Goal: Task Accomplishment & Management: Use online tool/utility

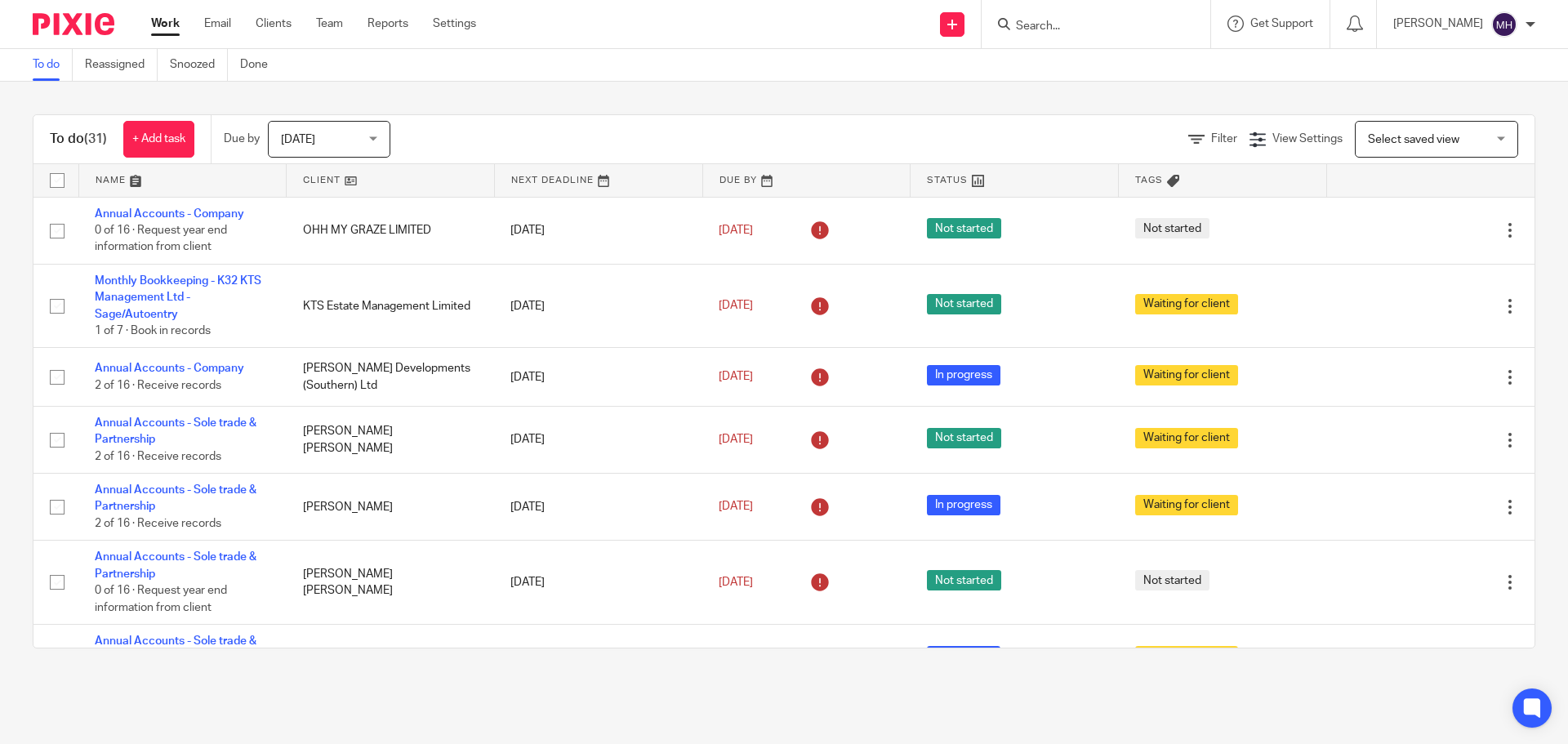
click at [164, 25] on link "Work" at bounding box center [165, 24] width 29 height 17
click at [517, 99] on div "To do (31) + Add task Due by Today Today Today Tomorrow This week Next week Thi…" at bounding box center [784, 381] width 1568 height 599
click at [168, 20] on link "Work" at bounding box center [165, 24] width 29 height 17
click at [1015, 17] on form at bounding box center [1101, 24] width 174 height 21
click at [1022, 26] on input "Search" at bounding box center [1088, 27] width 147 height 15
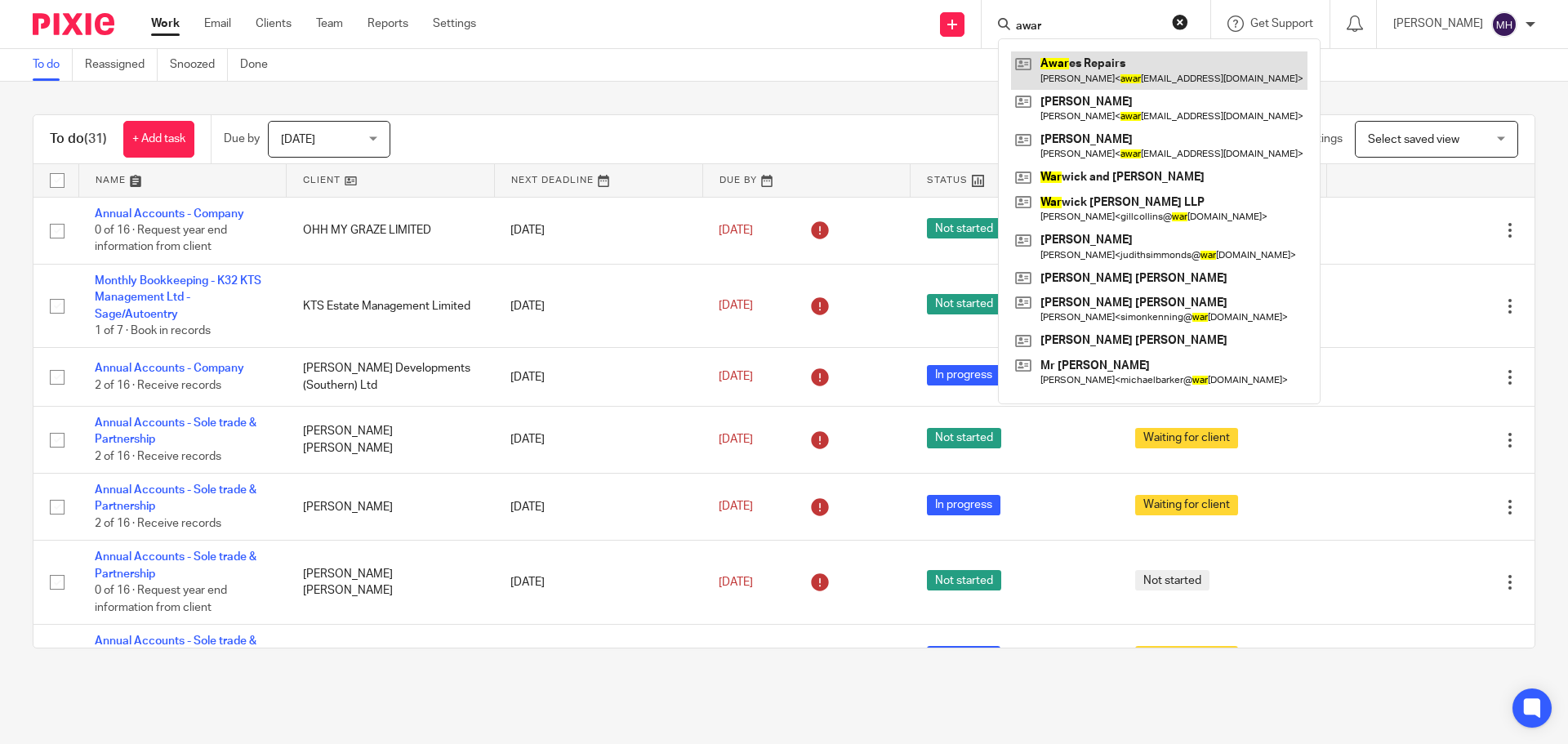
type input "awar"
click at [1073, 74] on link at bounding box center [1159, 70] width 296 height 38
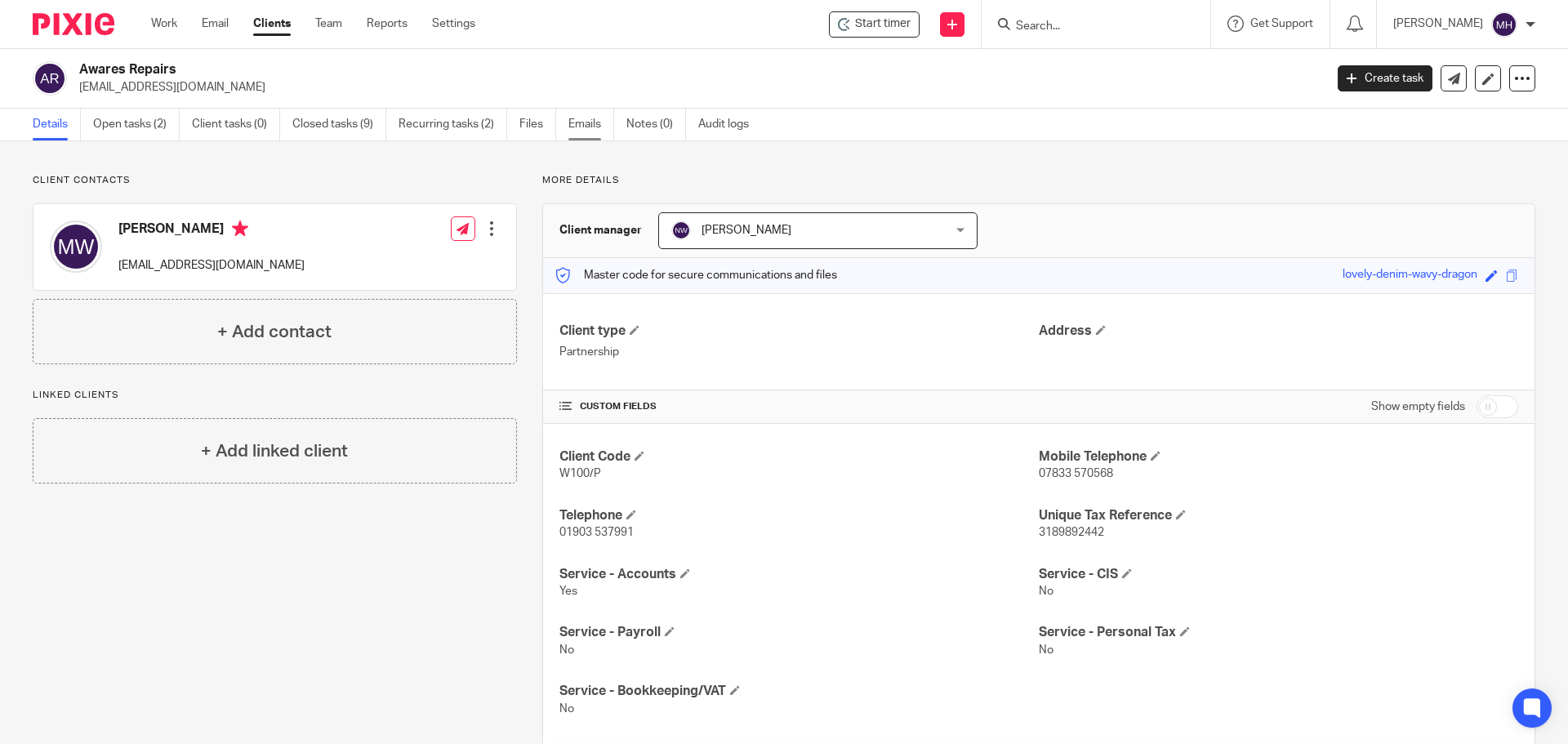
click at [574, 131] on link "Emails" at bounding box center [591, 125] width 45 height 32
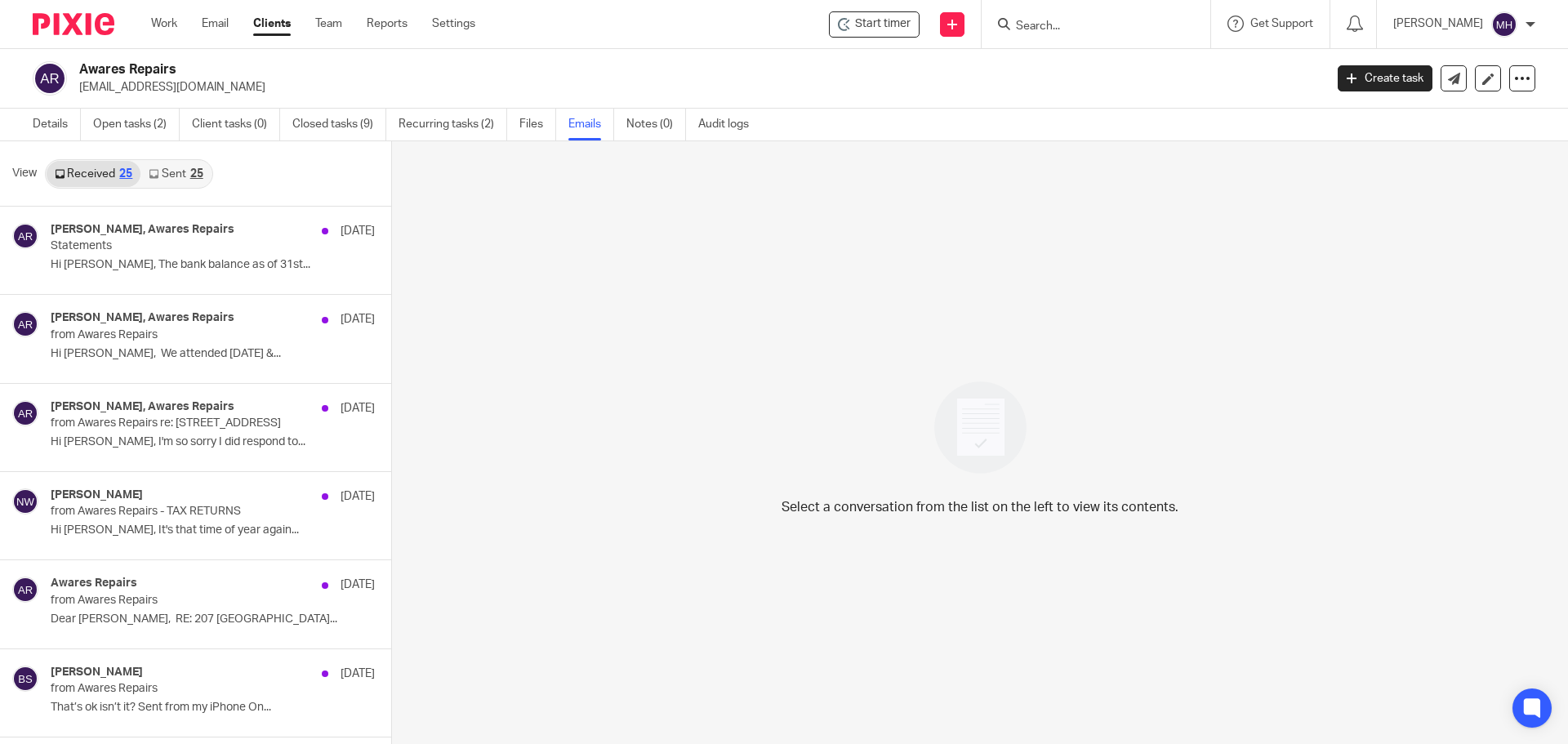
click at [188, 171] on link "Sent 25" at bounding box center [175, 174] width 70 height 26
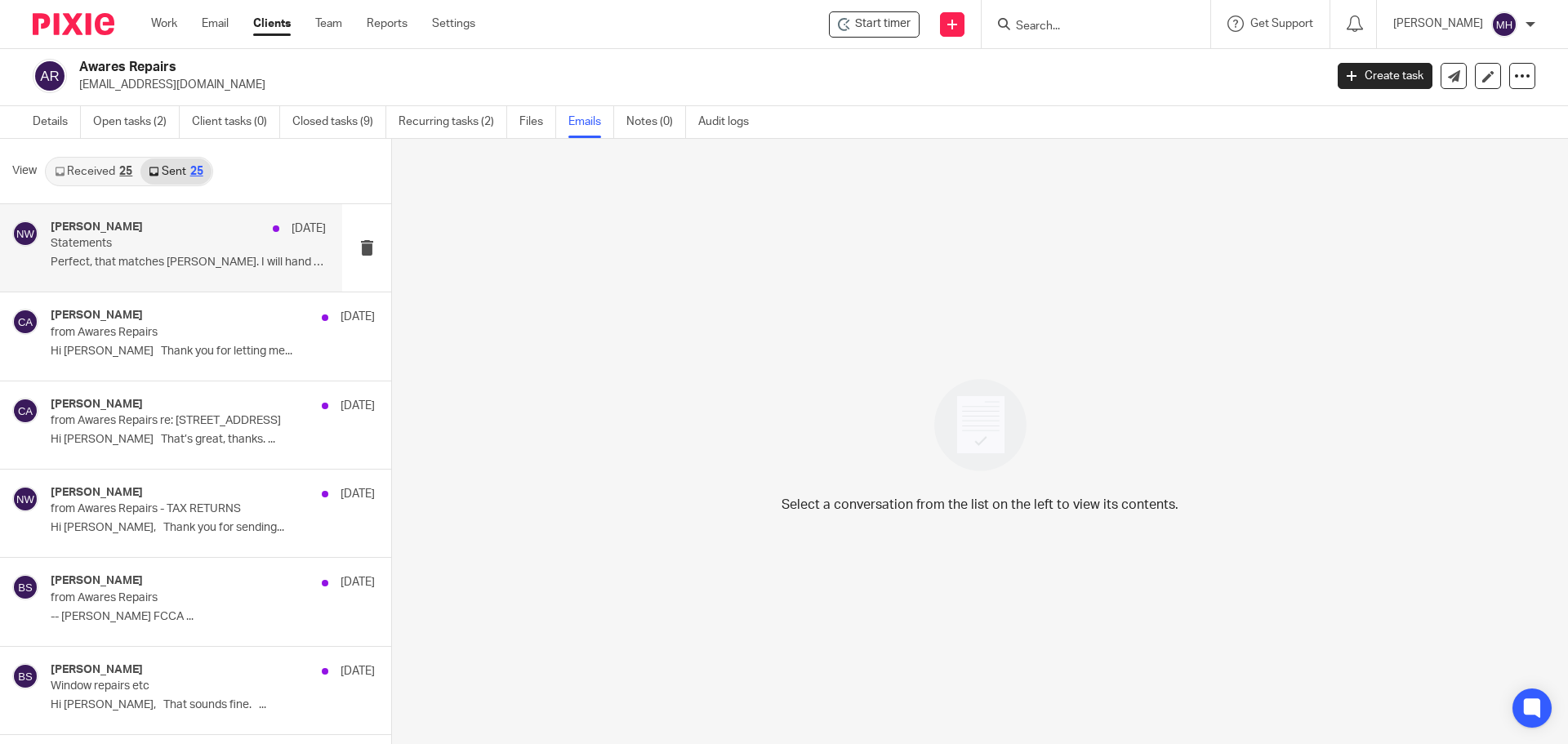
click at [188, 236] on div "Natalie Webb 1 Jul" at bounding box center [187, 229] width 275 height 17
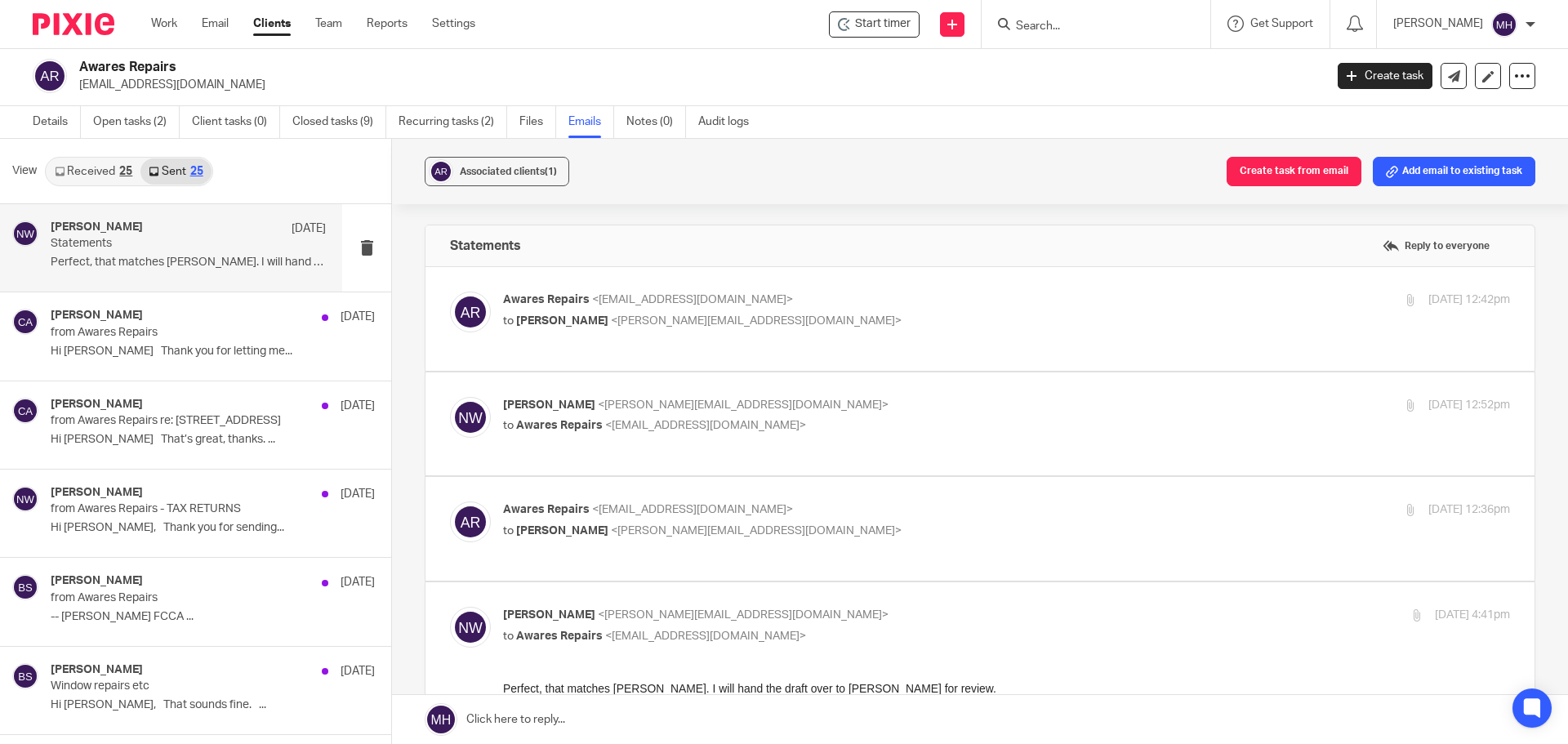
scroll to position [0, 0]
click at [908, 281] on label at bounding box center [980, 320] width 1109 height 104
click at [450, 291] on input "checkbox" at bounding box center [449, 291] width 1 height 1
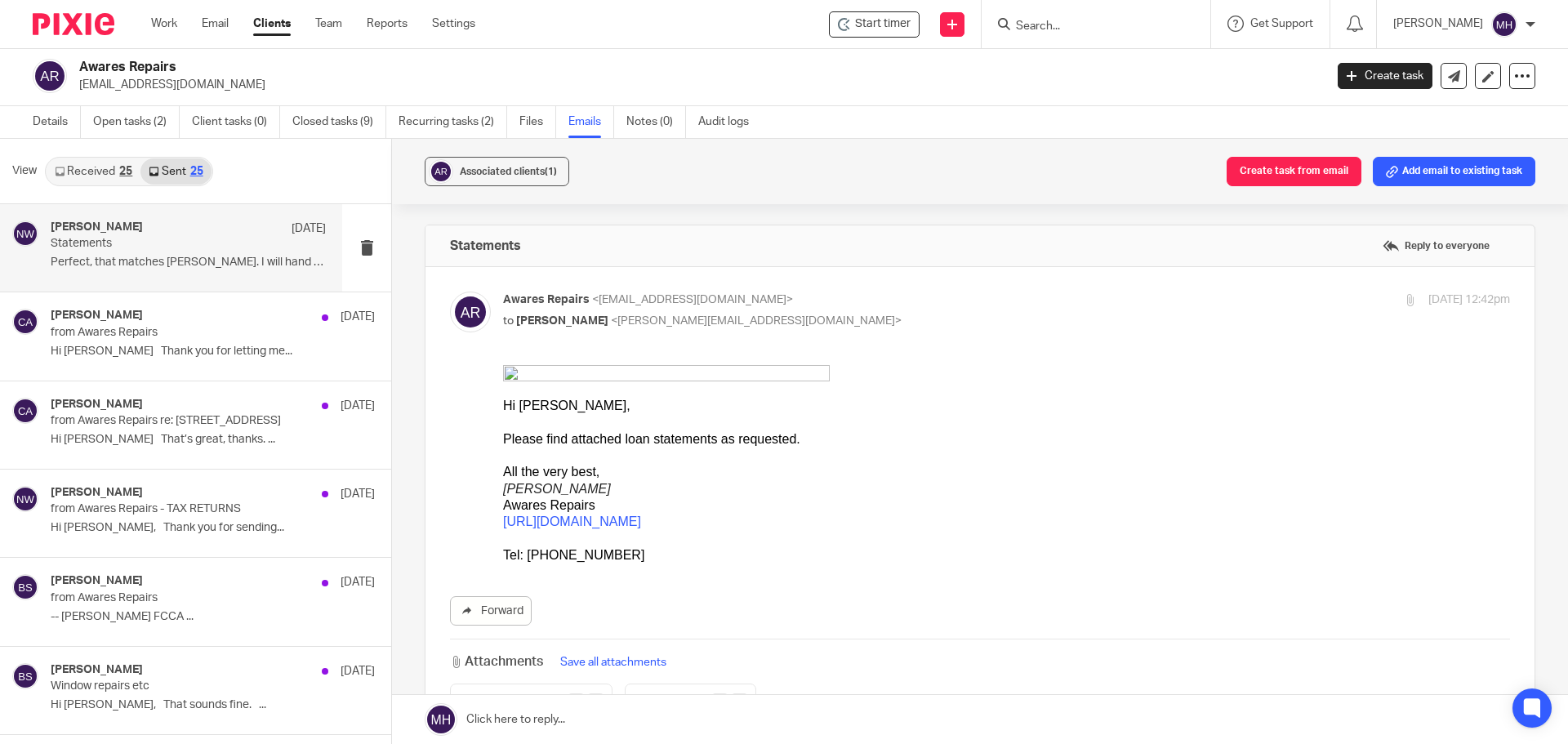
click at [904, 291] on p "Awares Repairs <awaresrepairs@aol.com>" at bounding box center [838, 300] width 671 height 17
checkbox input "false"
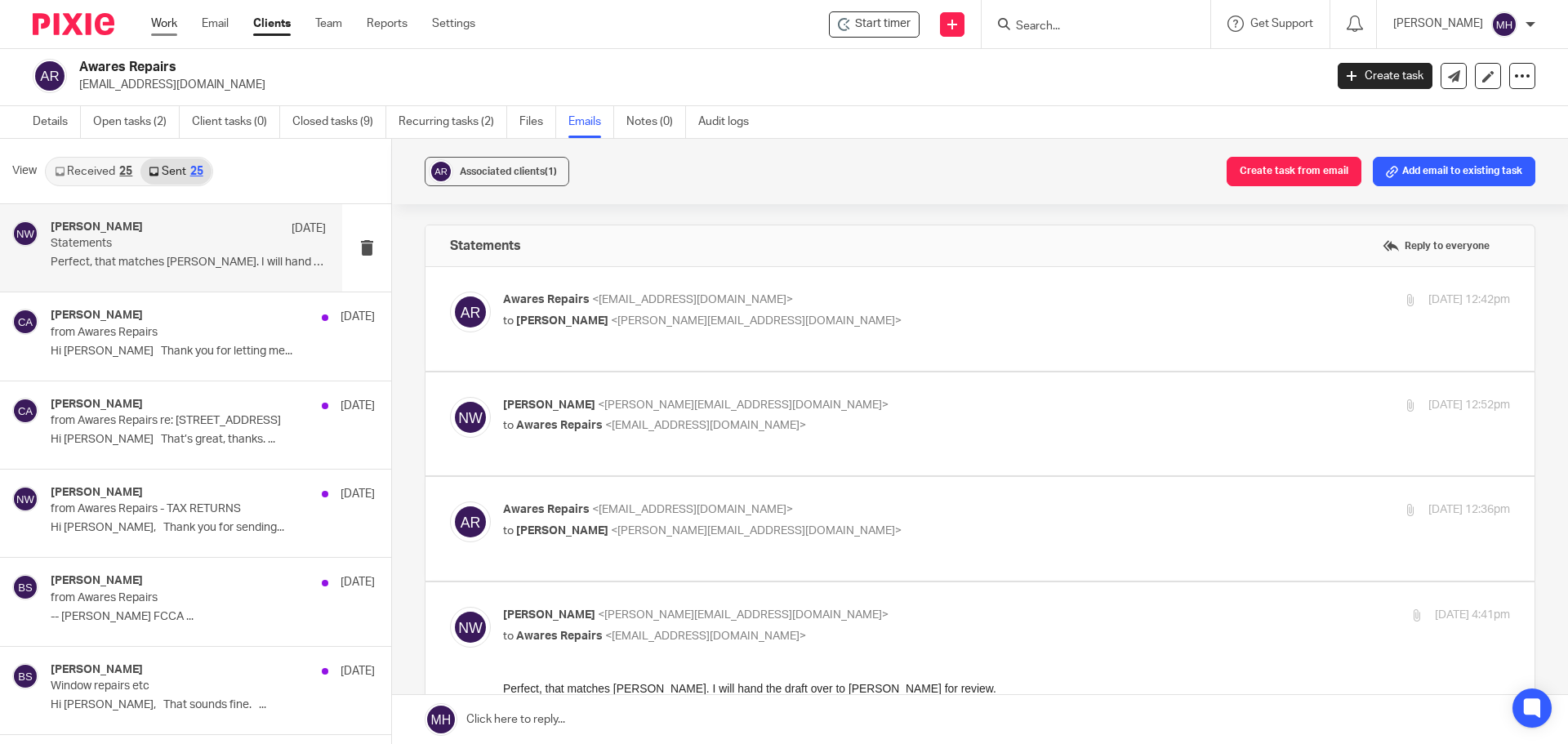
click at [170, 19] on link "Work" at bounding box center [164, 24] width 26 height 17
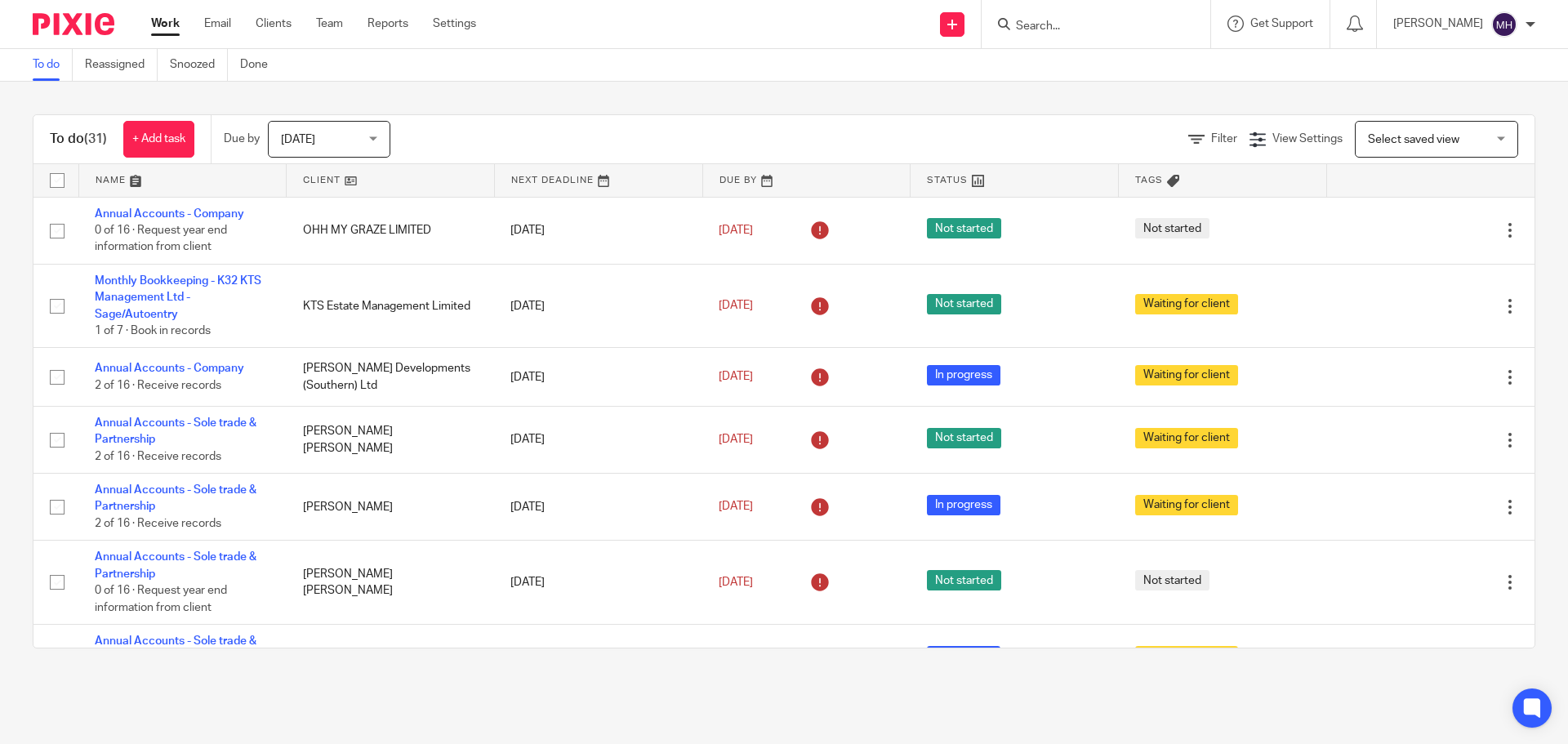
click at [162, 26] on link "Work" at bounding box center [165, 24] width 29 height 17
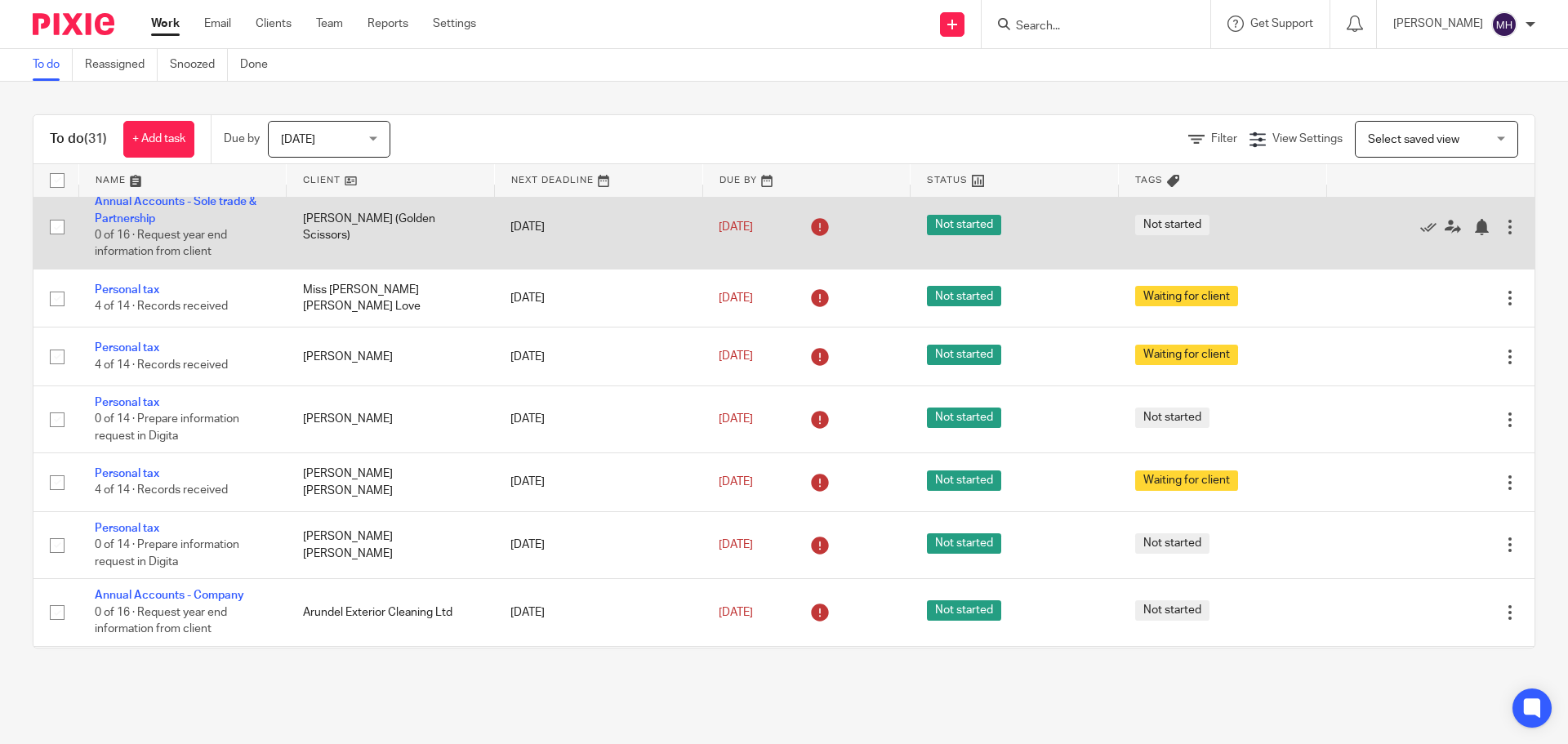
scroll to position [1603, 0]
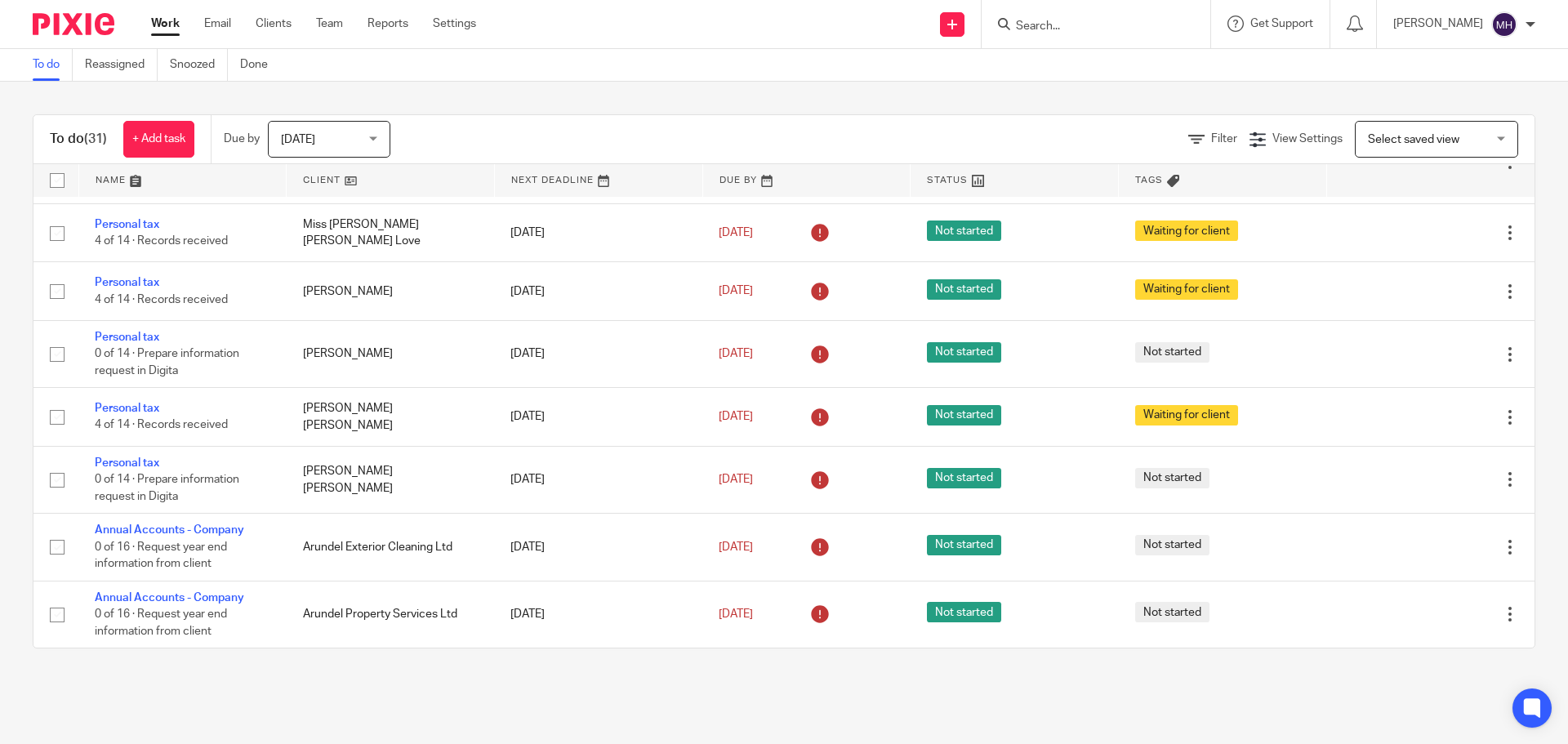
click at [1037, 26] on input "Search" at bounding box center [1088, 27] width 147 height 15
type input "esc"
click at [1066, 61] on link at bounding box center [1149, 70] width 276 height 38
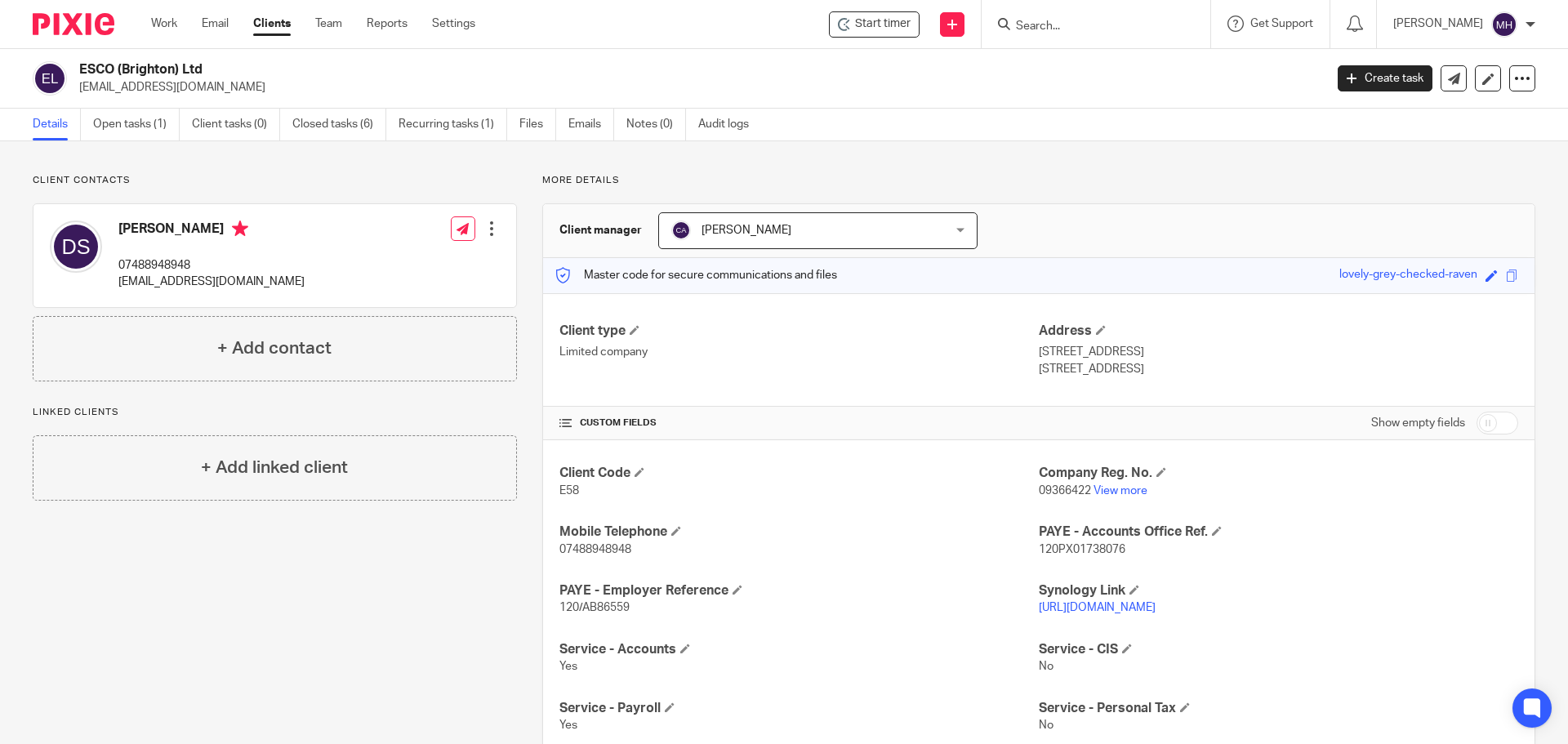
click at [1049, 34] on input "Search" at bounding box center [1088, 27] width 147 height 15
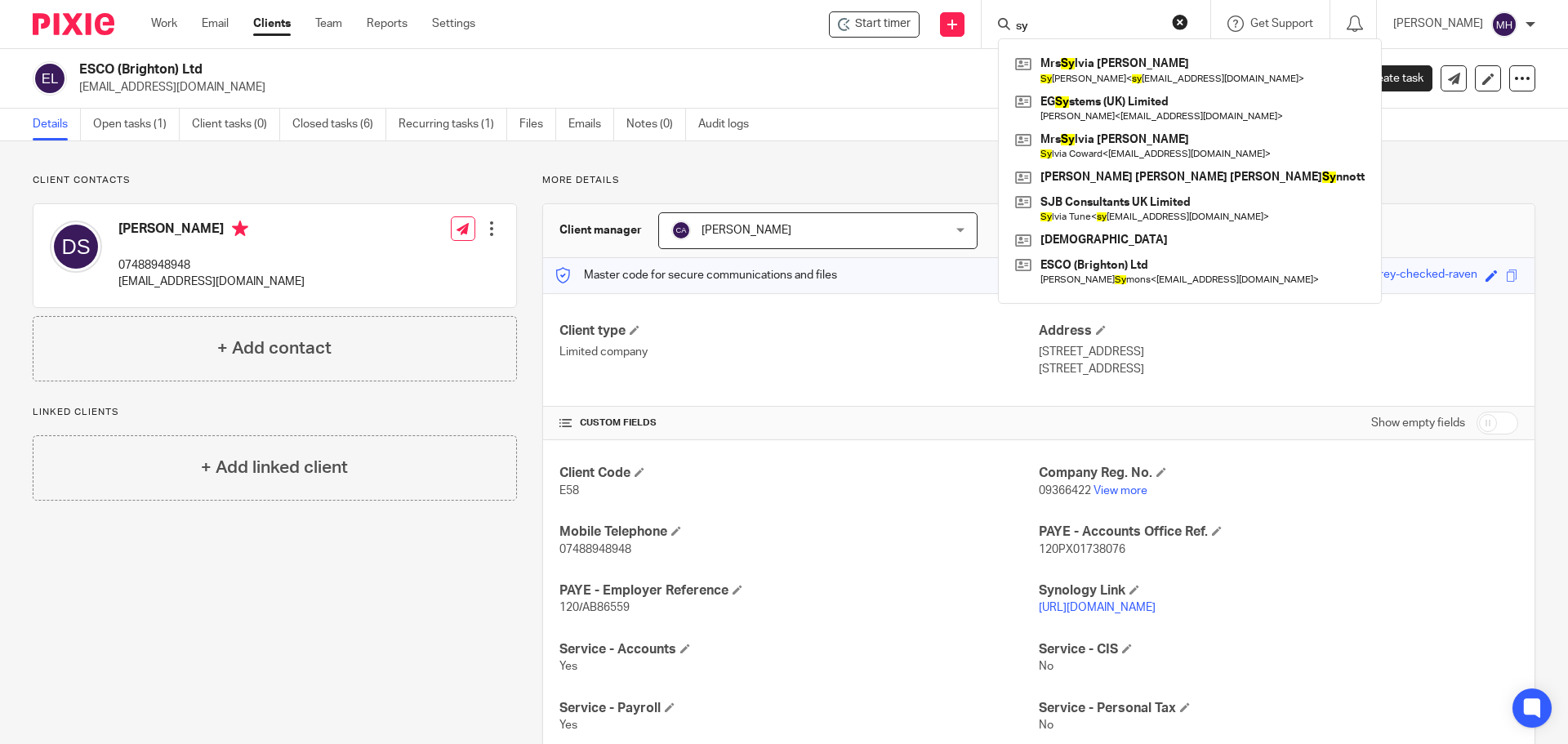
type input "sym"
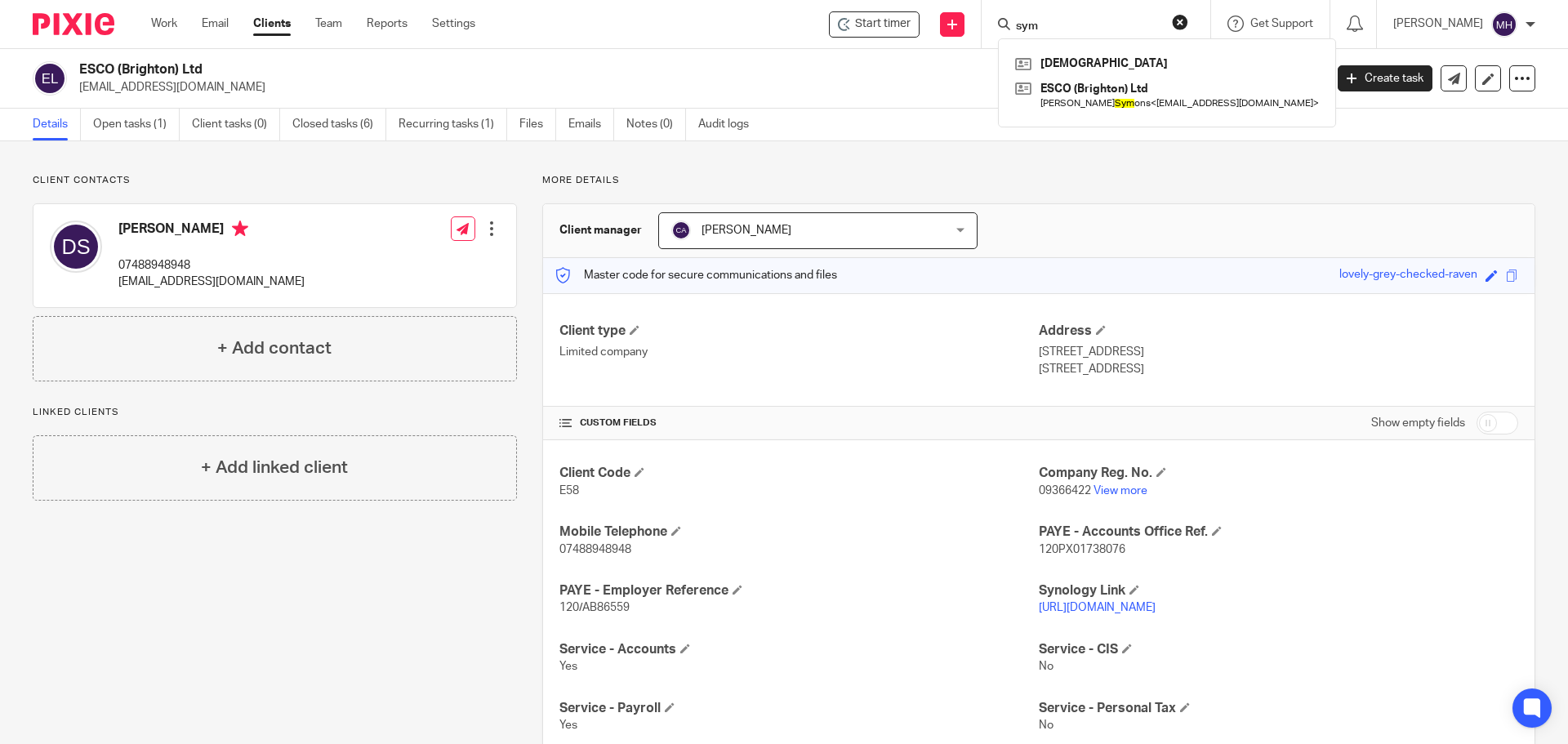
drag, startPoint x: 1048, startPoint y: 19, endPoint x: 678, endPoint y: -9, distance: 371.1
click at [678, 0] on html "Work Email Clients Team Reports Settings Work Email Clients Team Reports Settin…" at bounding box center [784, 372] width 1568 height 744
click at [592, 129] on link "Emails" at bounding box center [591, 125] width 45 height 32
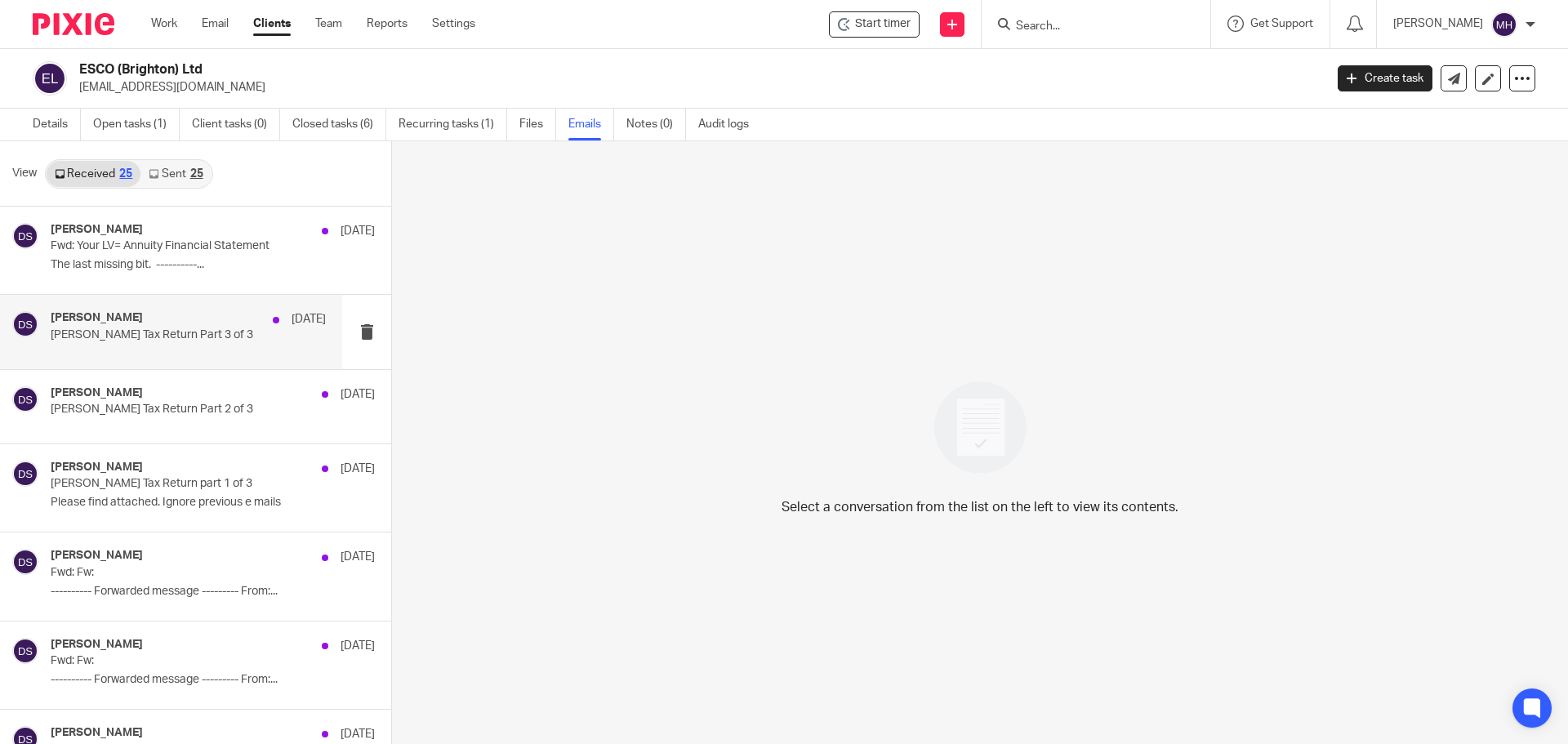
click at [91, 345] on div "David Symons 2 Jul David Tax Return Part 3 of 3" at bounding box center [187, 331] width 275 height 40
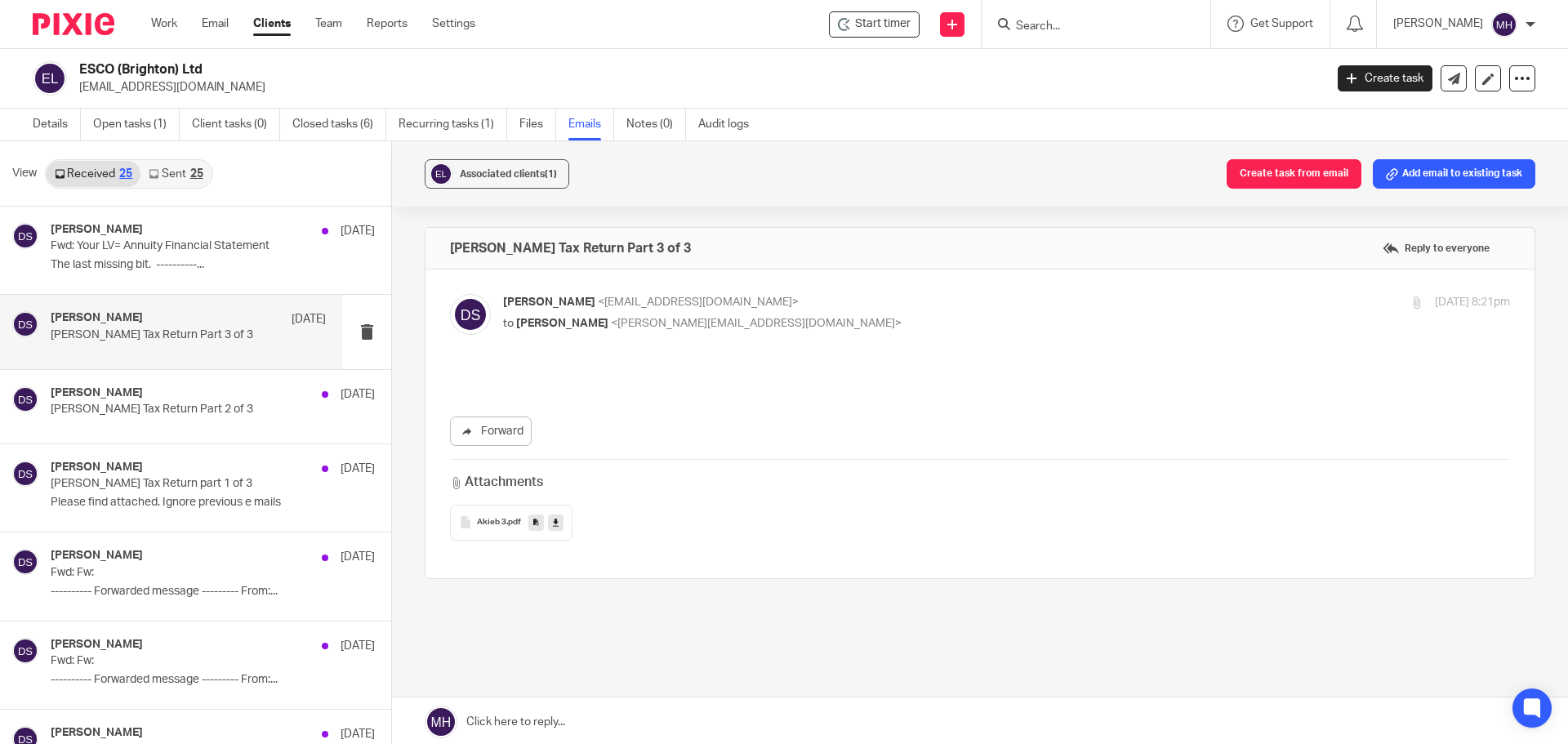
click at [491, 521] on span "Akieb 3" at bounding box center [492, 523] width 30 height 10
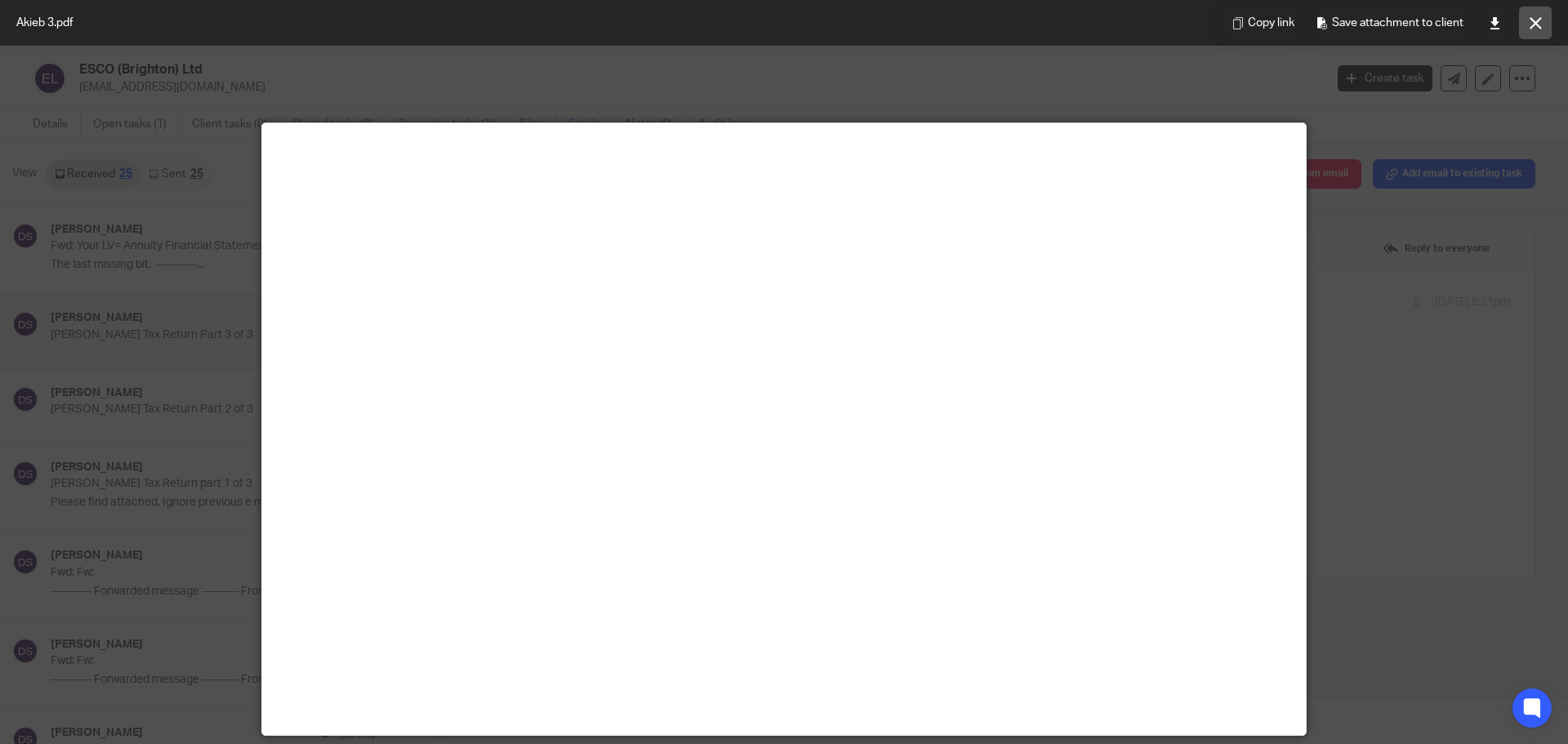
click at [1533, 27] on icon at bounding box center [1535, 23] width 12 height 12
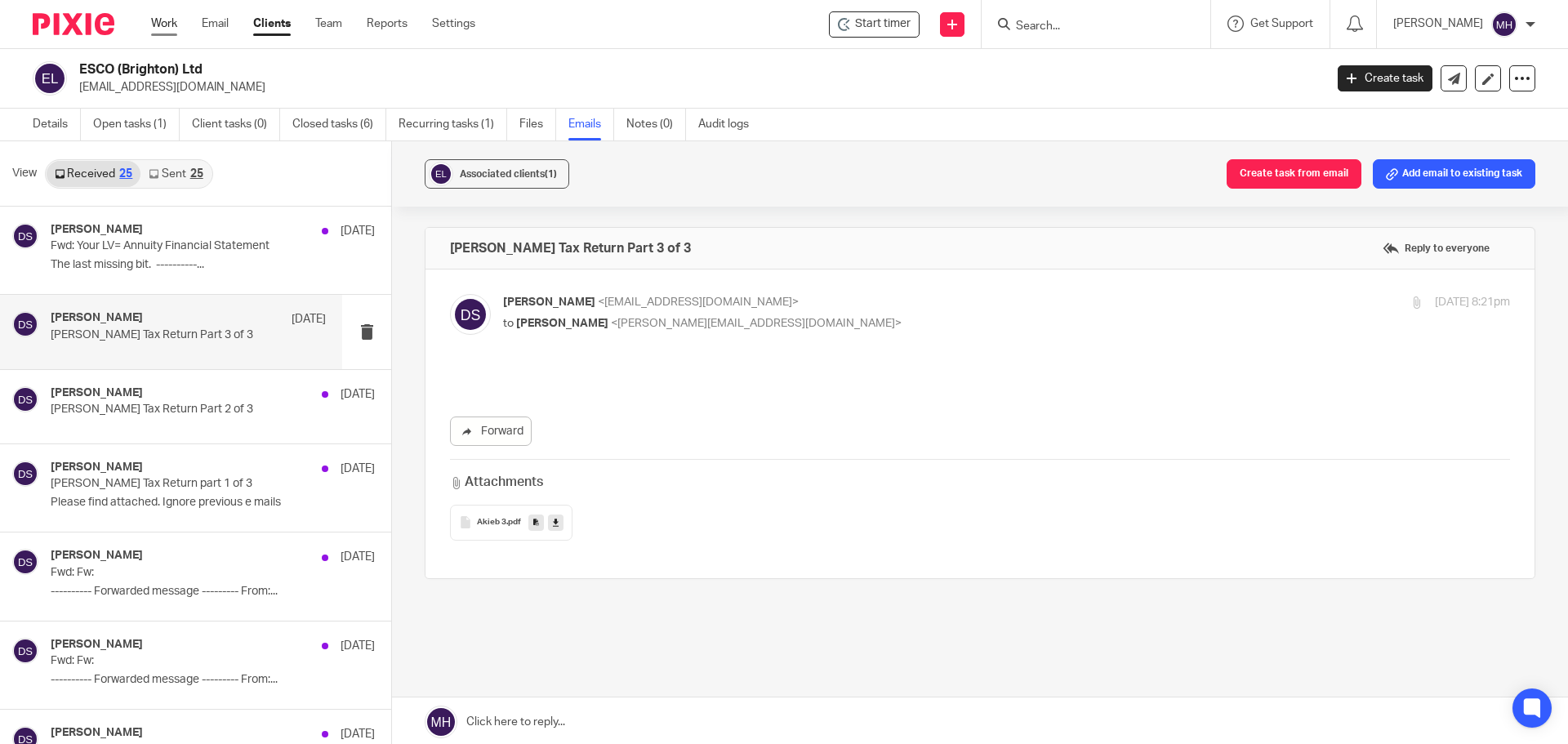
click at [163, 23] on link "Work" at bounding box center [164, 24] width 26 height 17
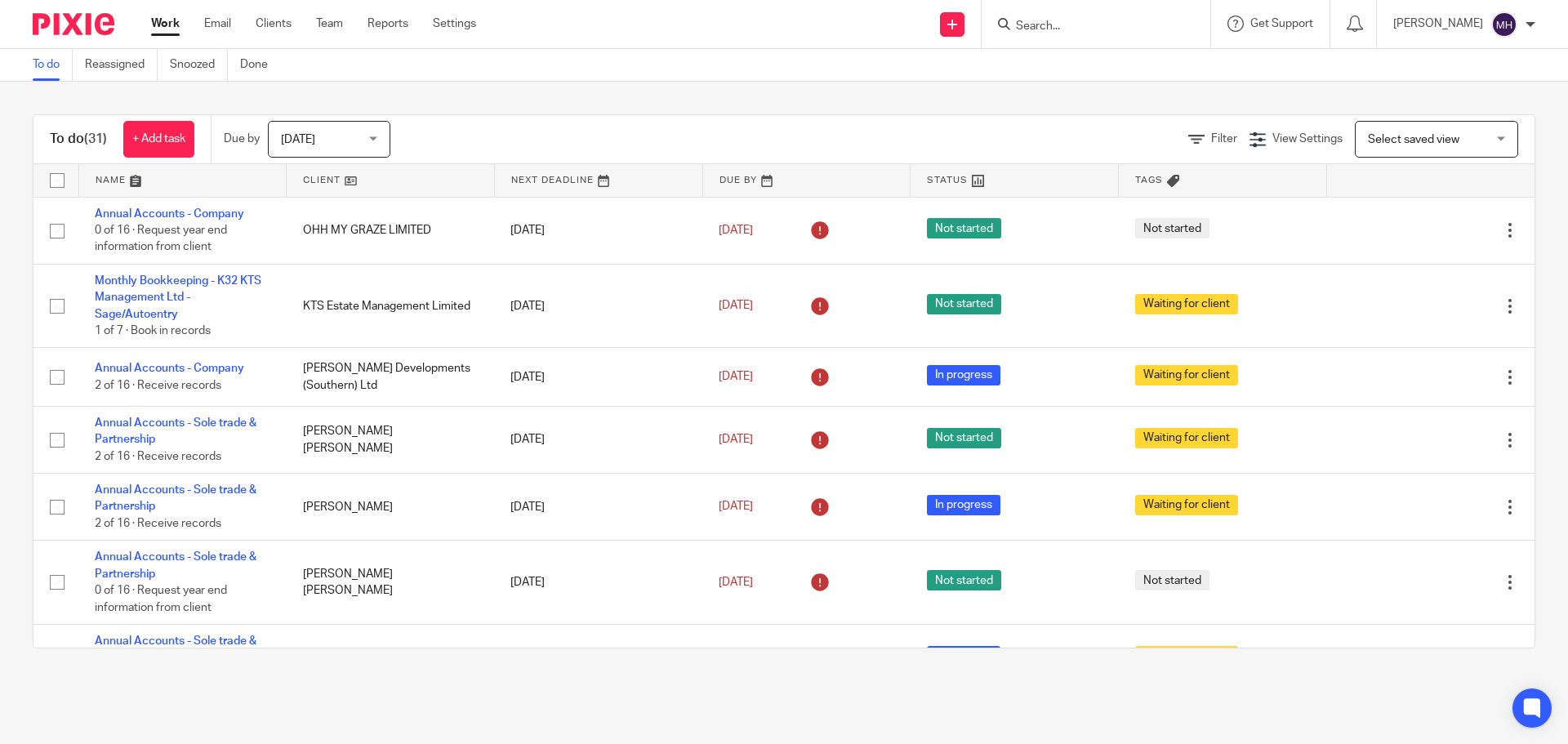
click at [159, 26] on link "Work" at bounding box center [165, 24] width 29 height 17
click at [163, 22] on link "Work" at bounding box center [165, 24] width 29 height 17
click at [165, 25] on link "Work" at bounding box center [165, 24] width 29 height 17
click at [158, 24] on link "Work" at bounding box center [165, 24] width 29 height 17
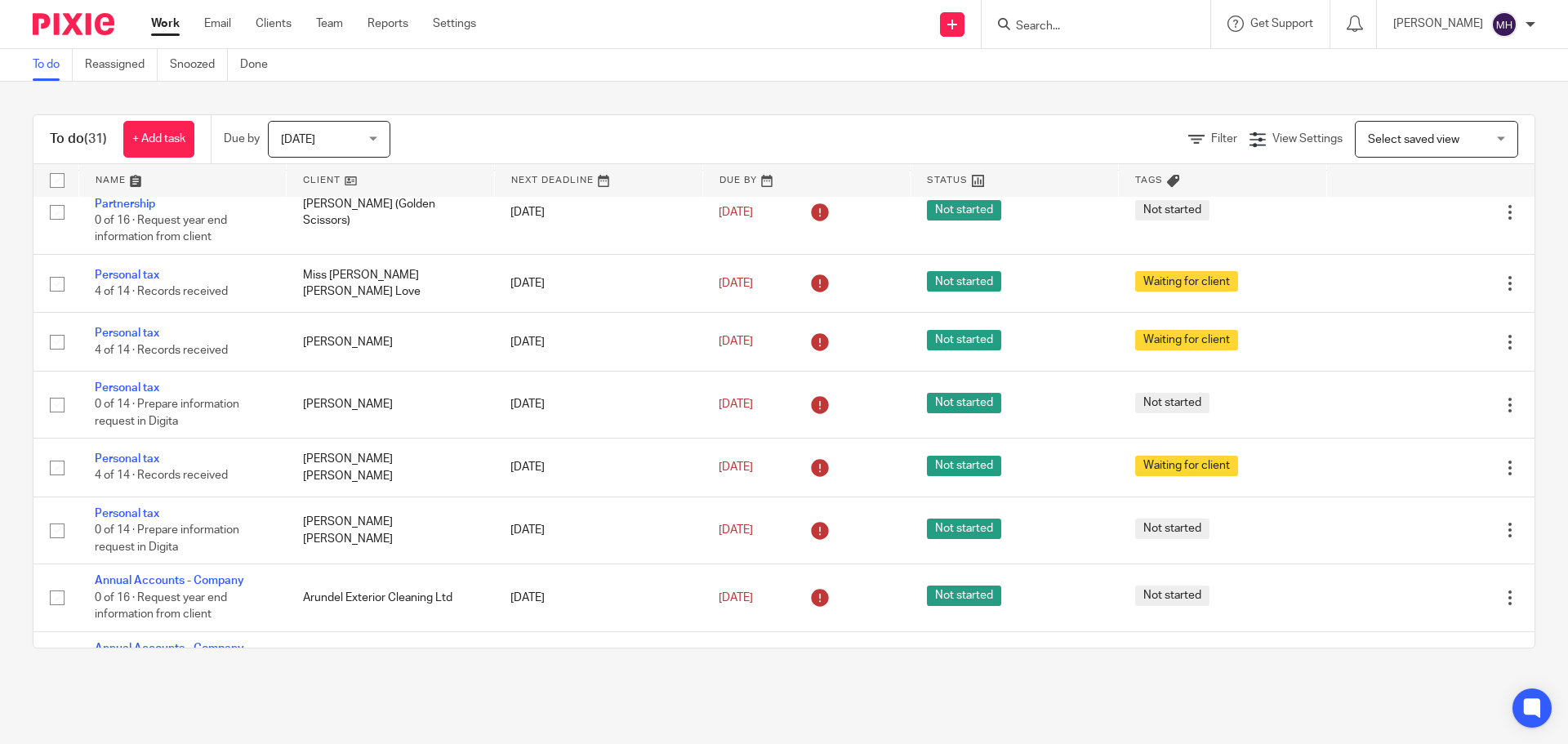
scroll to position [1603, 0]
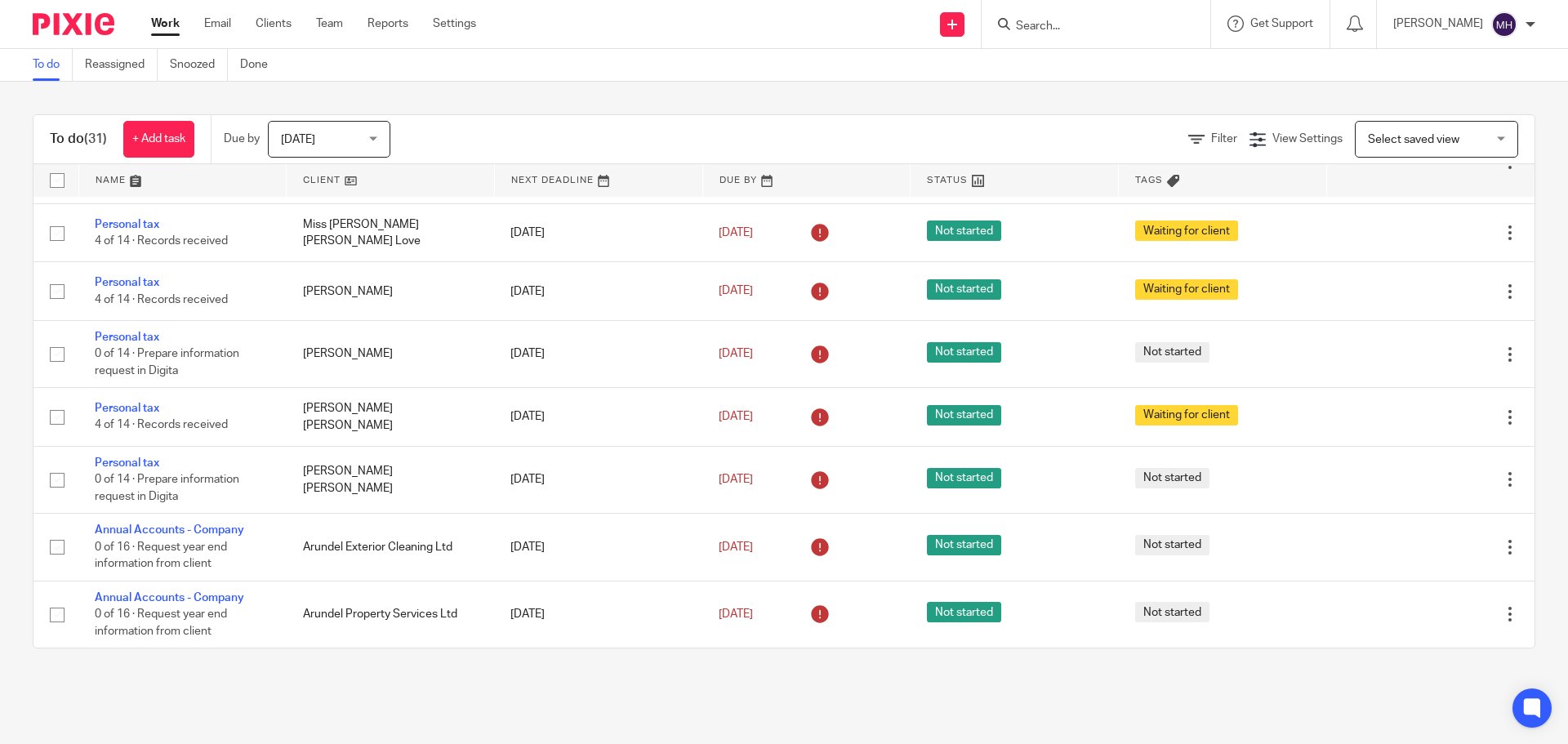
click at [158, 26] on link "Work" at bounding box center [165, 24] width 29 height 17
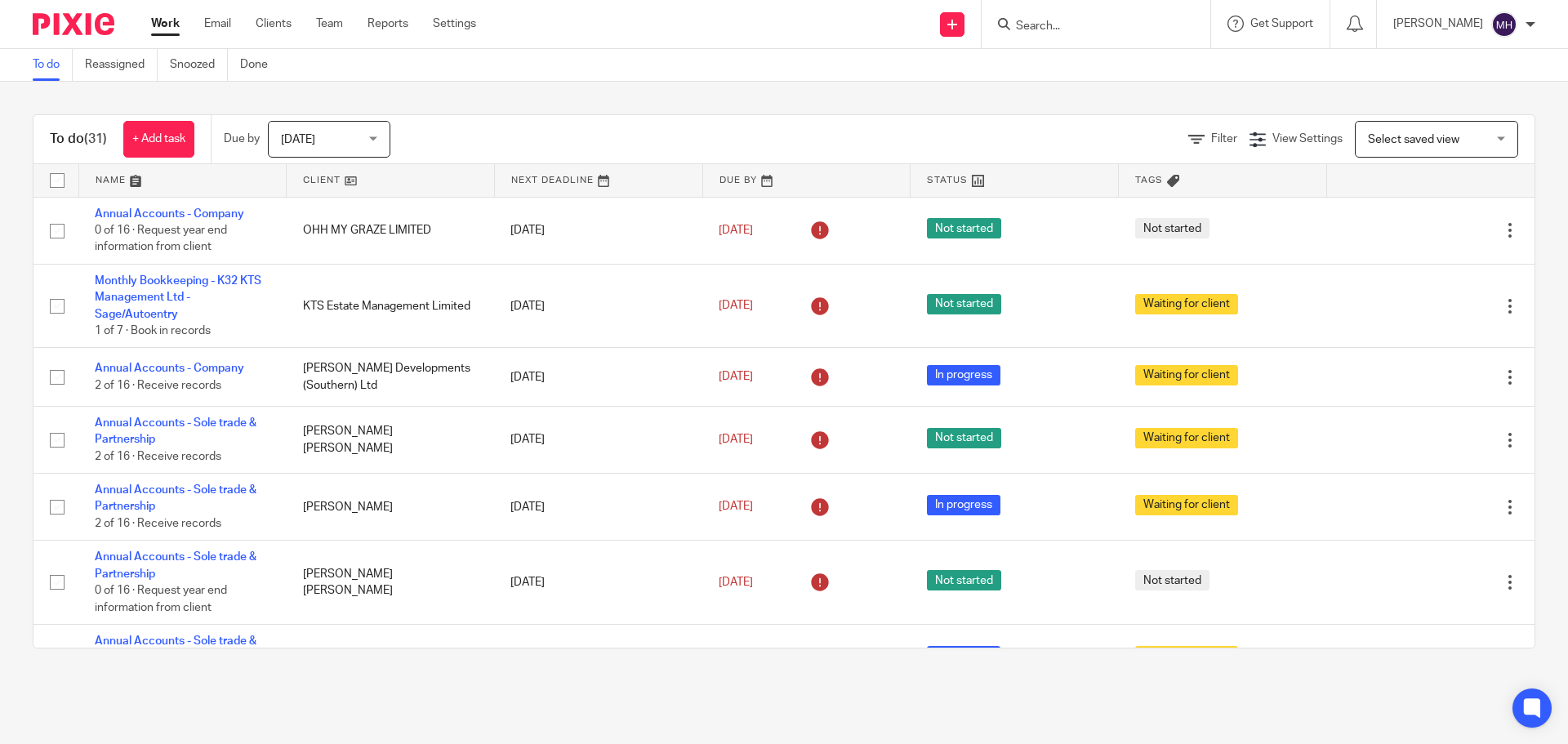
click at [162, 28] on link "Work" at bounding box center [165, 24] width 29 height 17
click at [622, 103] on div "To do (31) + Add task Due by [DATE] [DATE] [DATE] [DATE] This week Next week Th…" at bounding box center [784, 381] width 1568 height 599
click at [546, 75] on div "To do Reassigned Snoozed Done" at bounding box center [784, 65] width 1568 height 33
click at [675, 111] on div "To do (31) + Add task Due by [DATE] [DATE] [DATE] [DATE] This week Next week Th…" at bounding box center [784, 381] width 1568 height 599
click at [522, 95] on div "To do (31) + Add task Due by Today Today Today Tomorrow This week Next week Thi…" at bounding box center [784, 381] width 1568 height 599
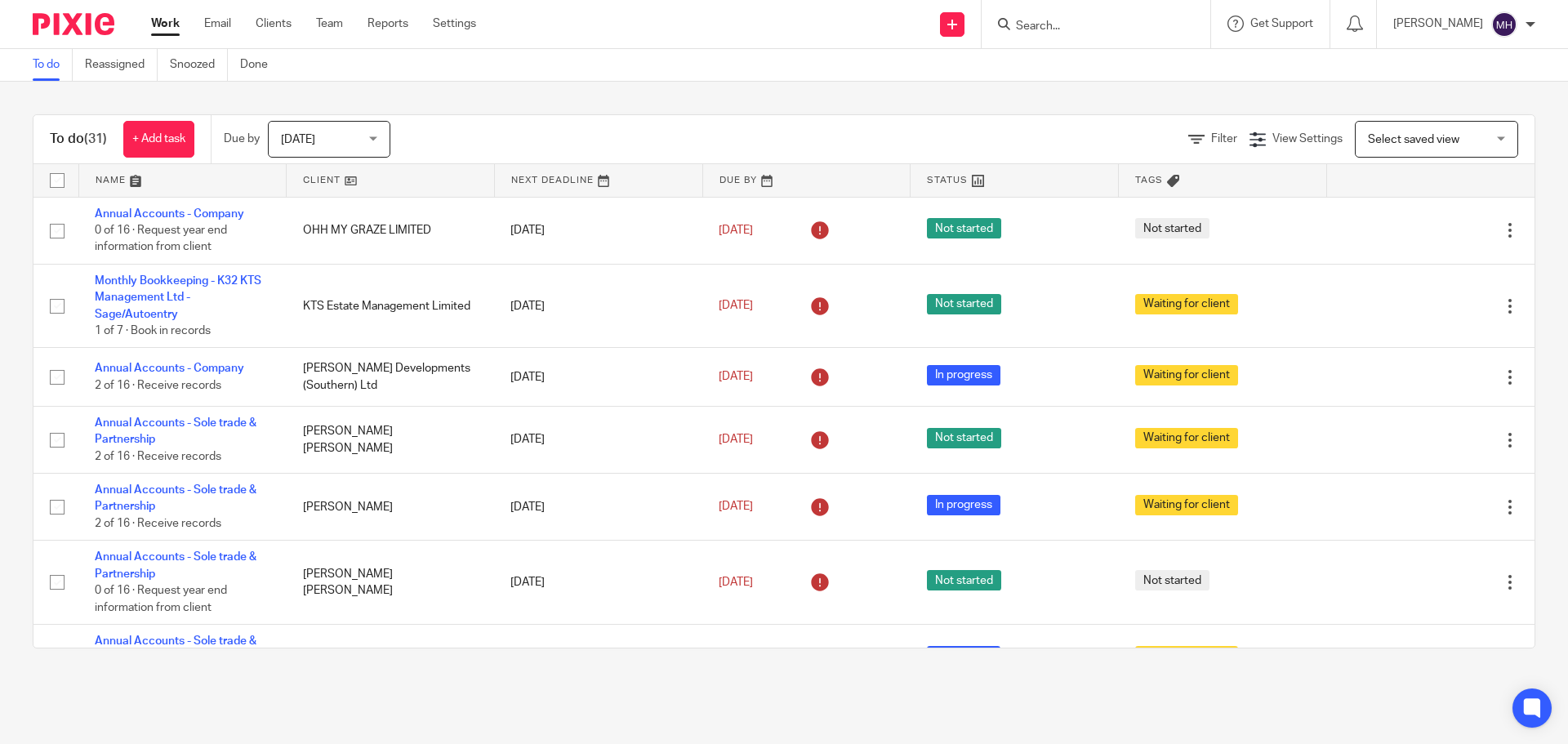
click at [1046, 20] on input "Search" at bounding box center [1088, 27] width 147 height 15
type input "esc"
click at [1089, 64] on link at bounding box center [1149, 70] width 276 height 38
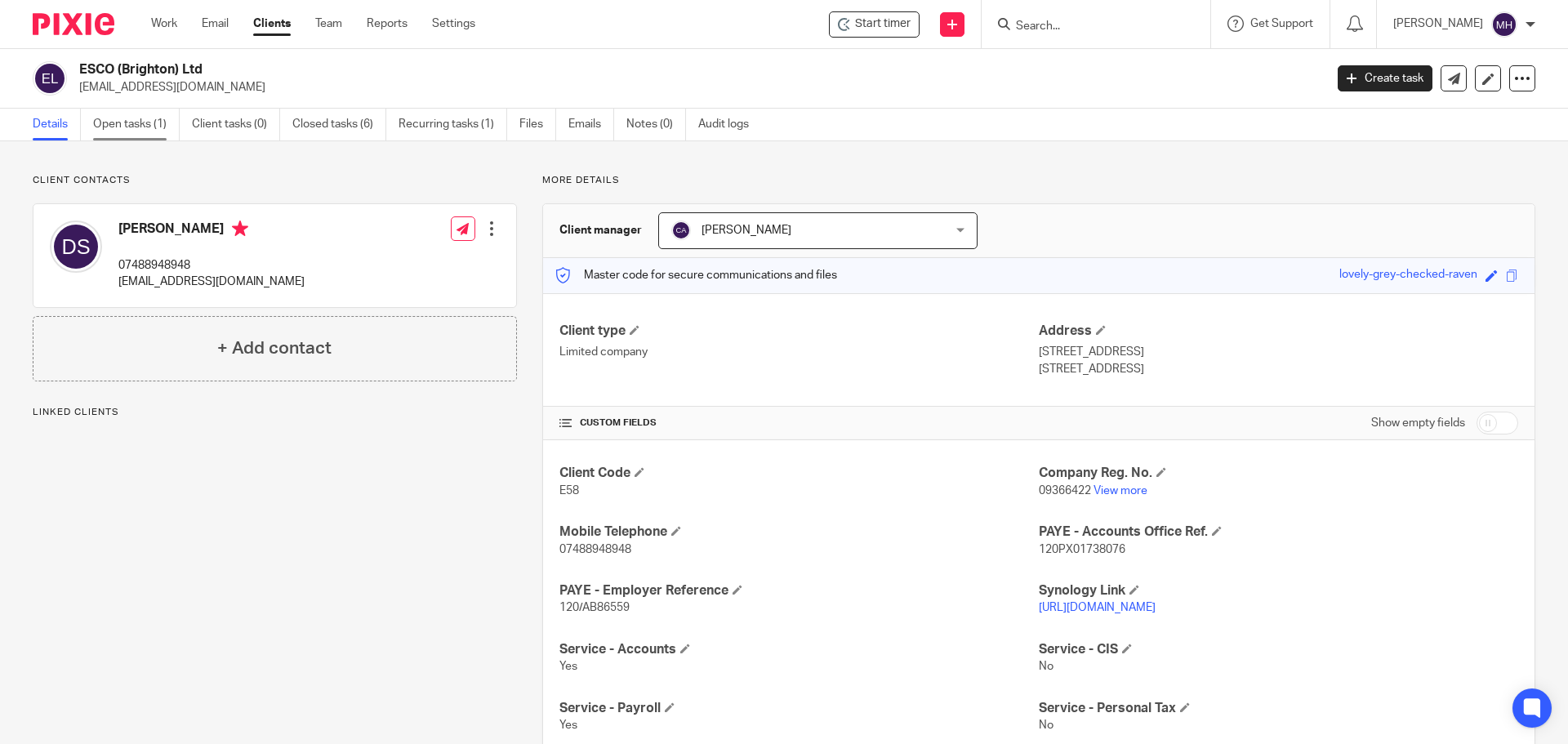
click at [149, 129] on link "Open tasks (1)" at bounding box center [136, 125] width 87 height 32
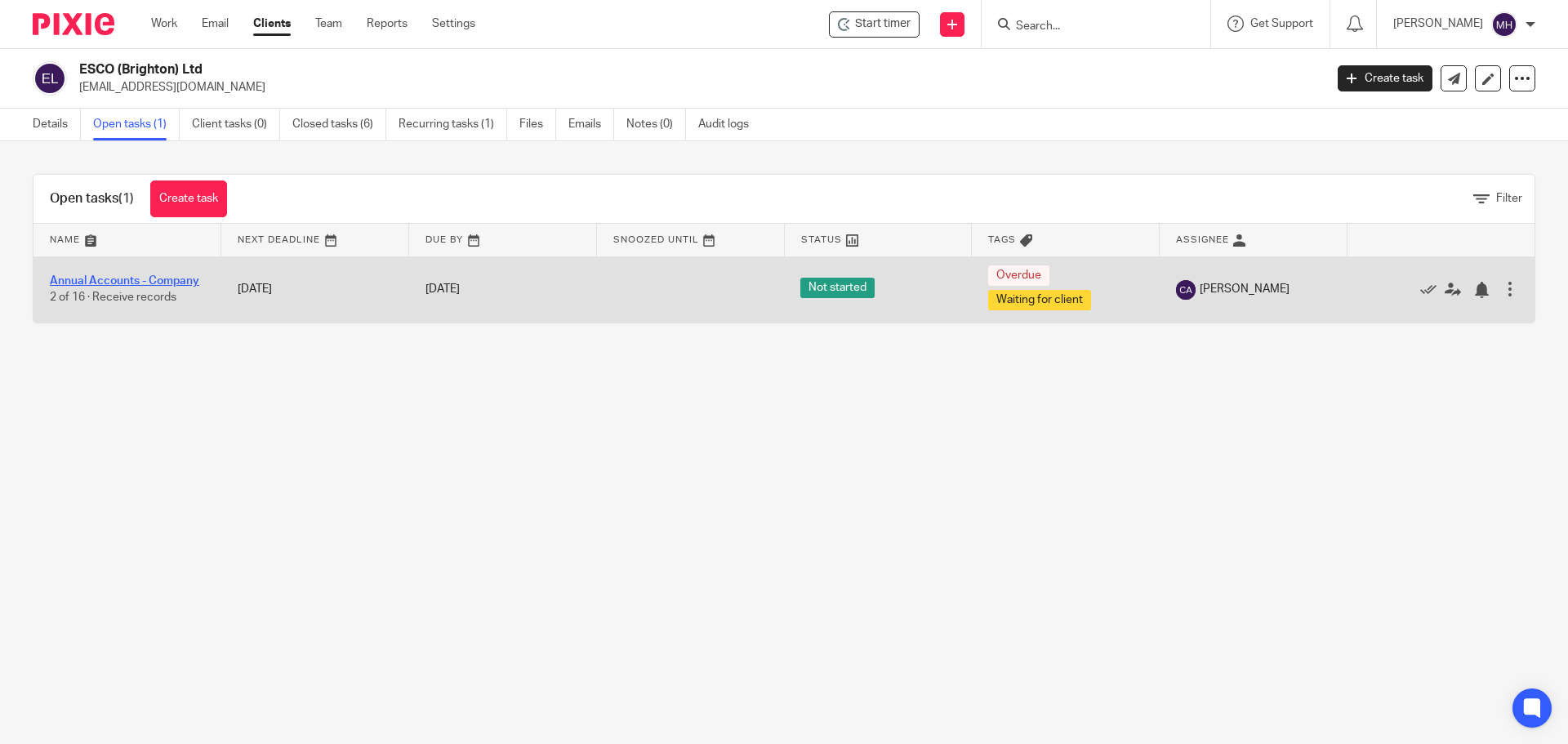
click at [148, 279] on link "Annual Accounts - Company" at bounding box center [124, 281] width 149 height 12
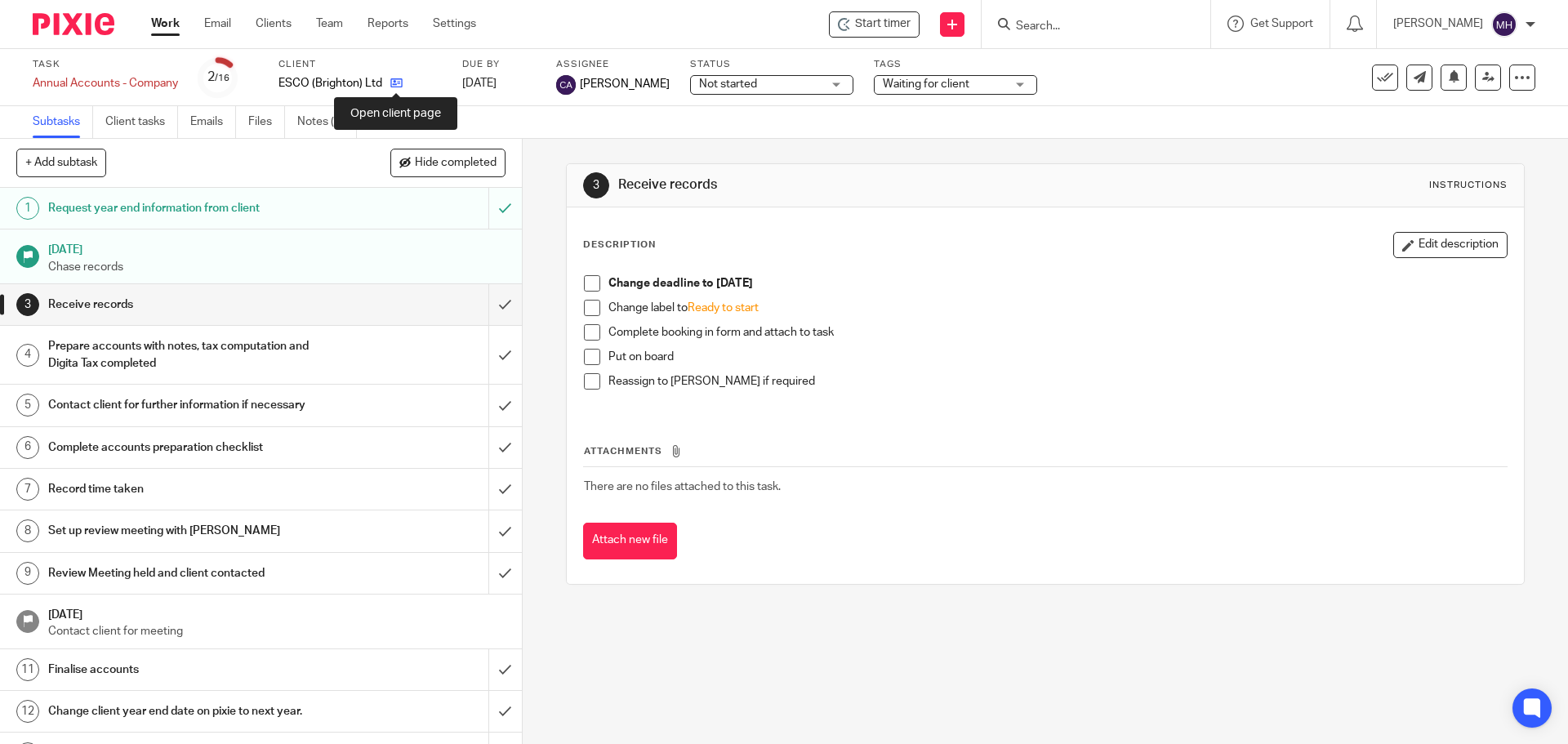
click at [392, 82] on icon at bounding box center [396, 83] width 12 height 12
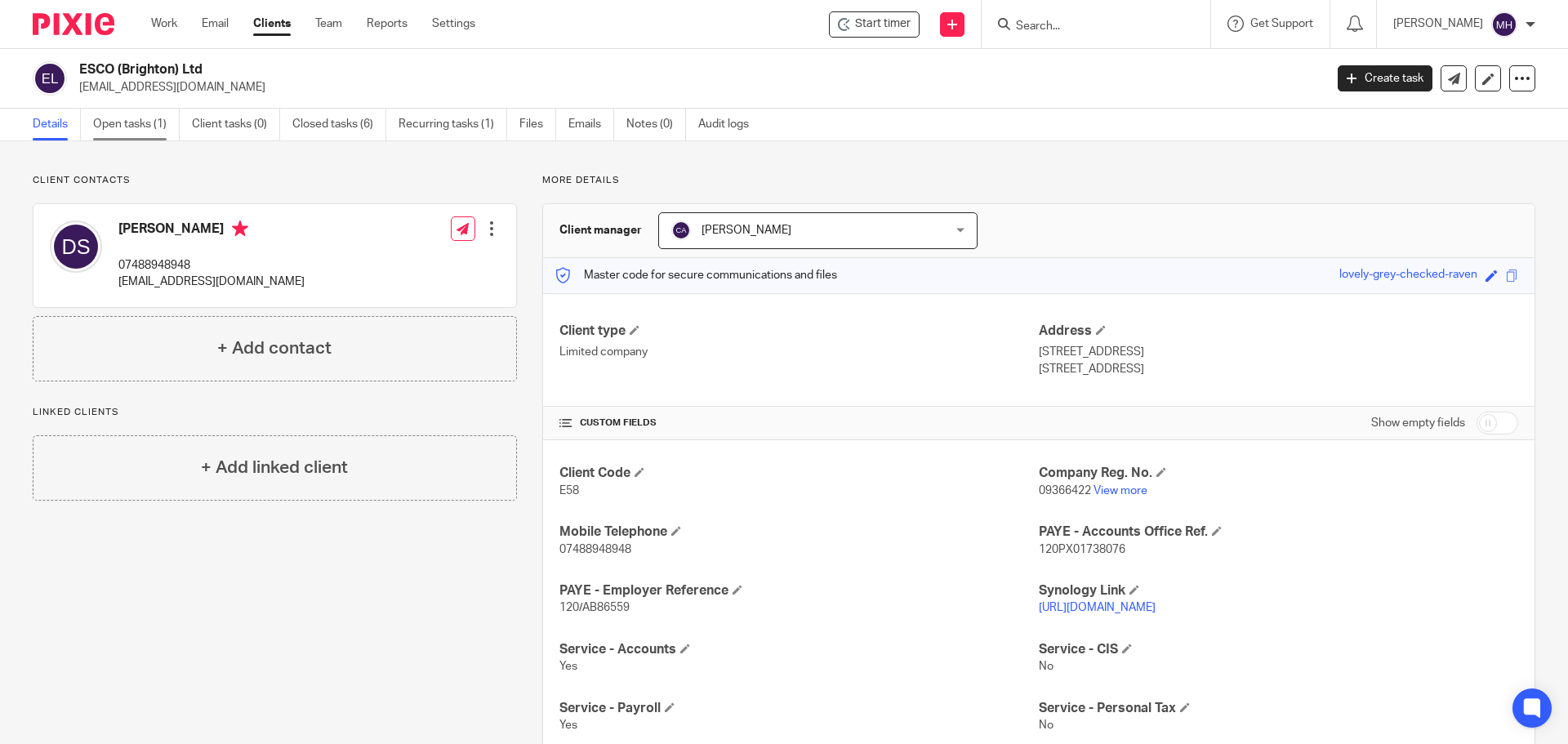
drag, startPoint x: 146, startPoint y: 121, endPoint x: 179, endPoint y: 121, distance: 33.0
click at [146, 121] on link "Open tasks (1)" at bounding box center [136, 125] width 87 height 32
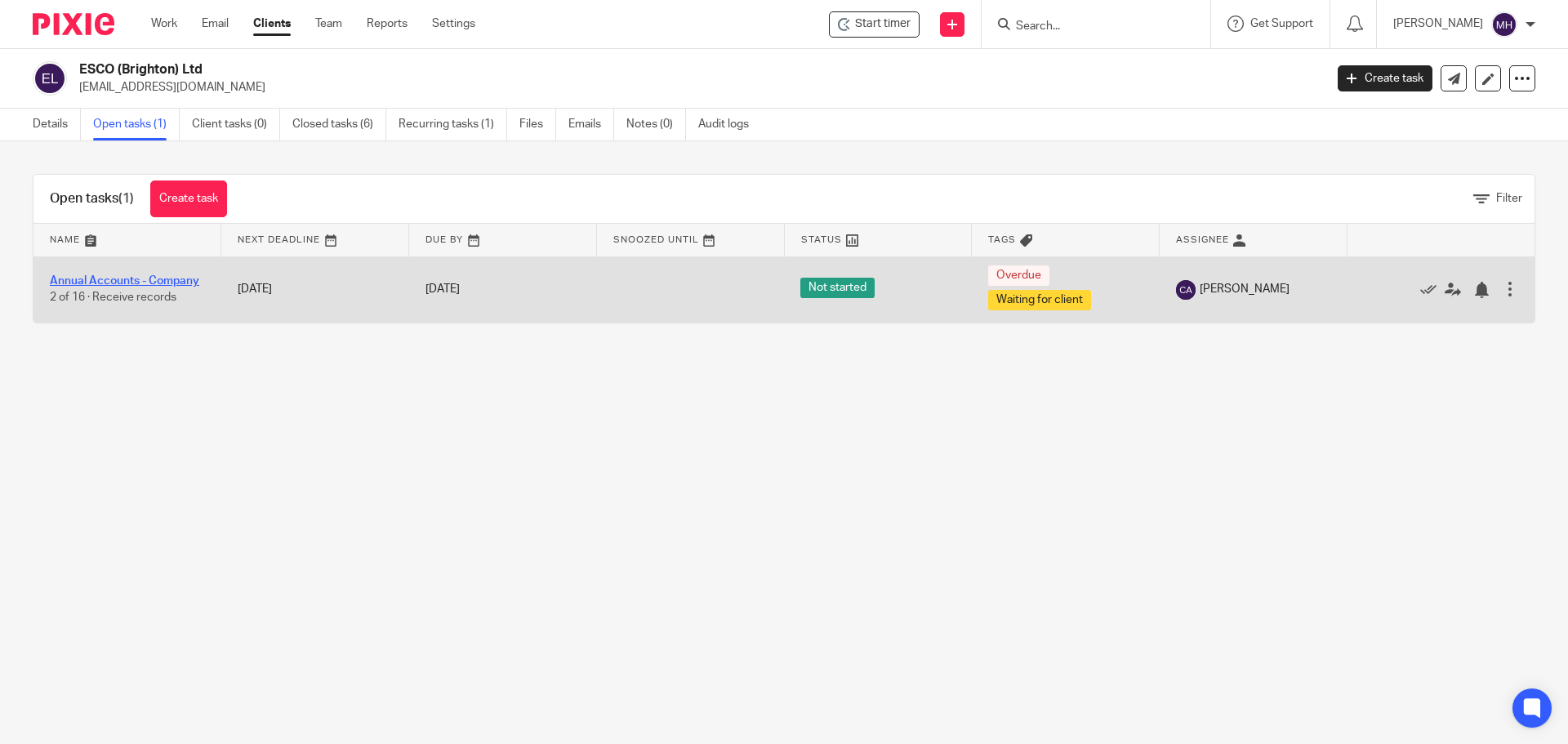
click at [129, 281] on link "Annual Accounts - Company" at bounding box center [124, 281] width 149 height 12
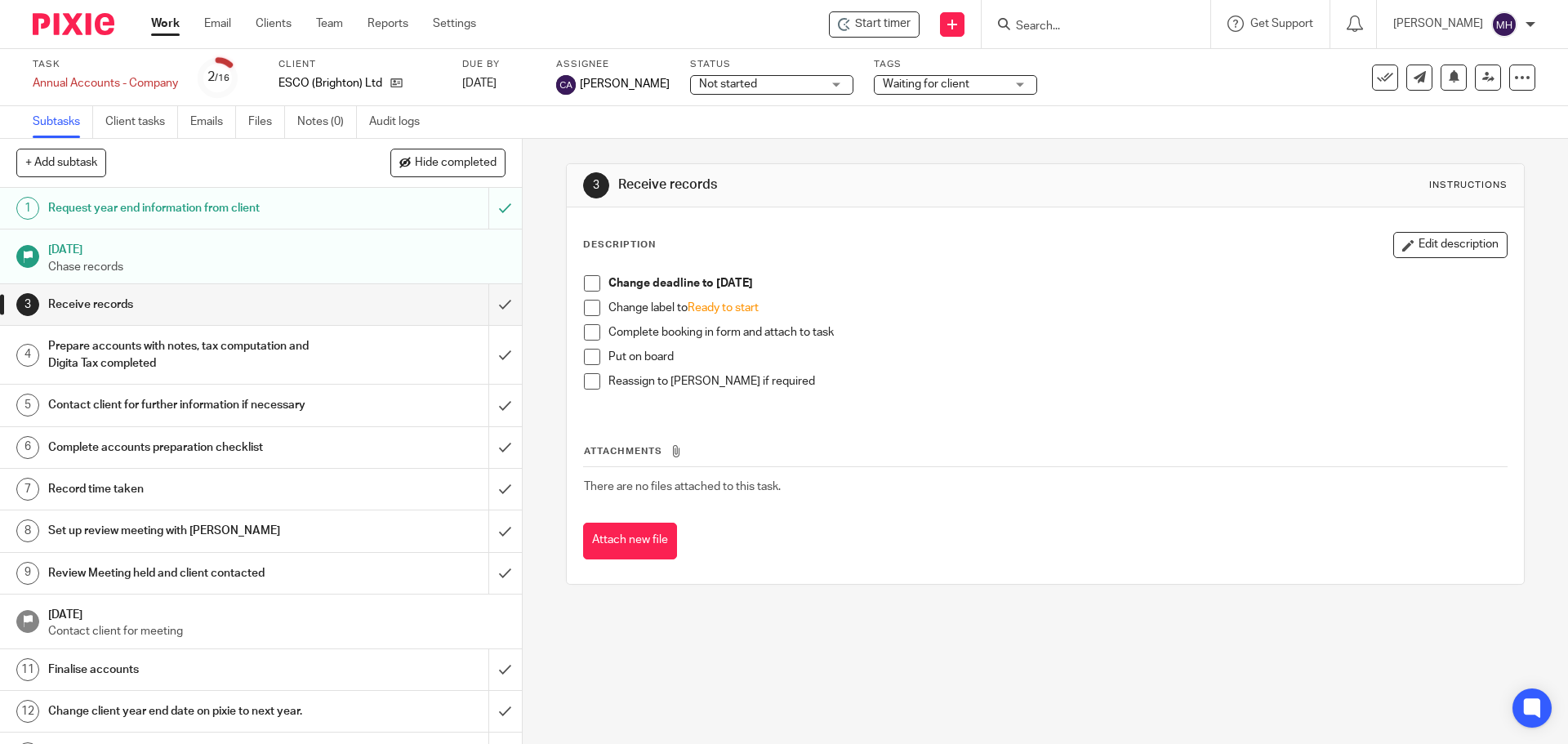
click at [932, 79] on span "Waiting for client" at bounding box center [926, 84] width 87 height 12
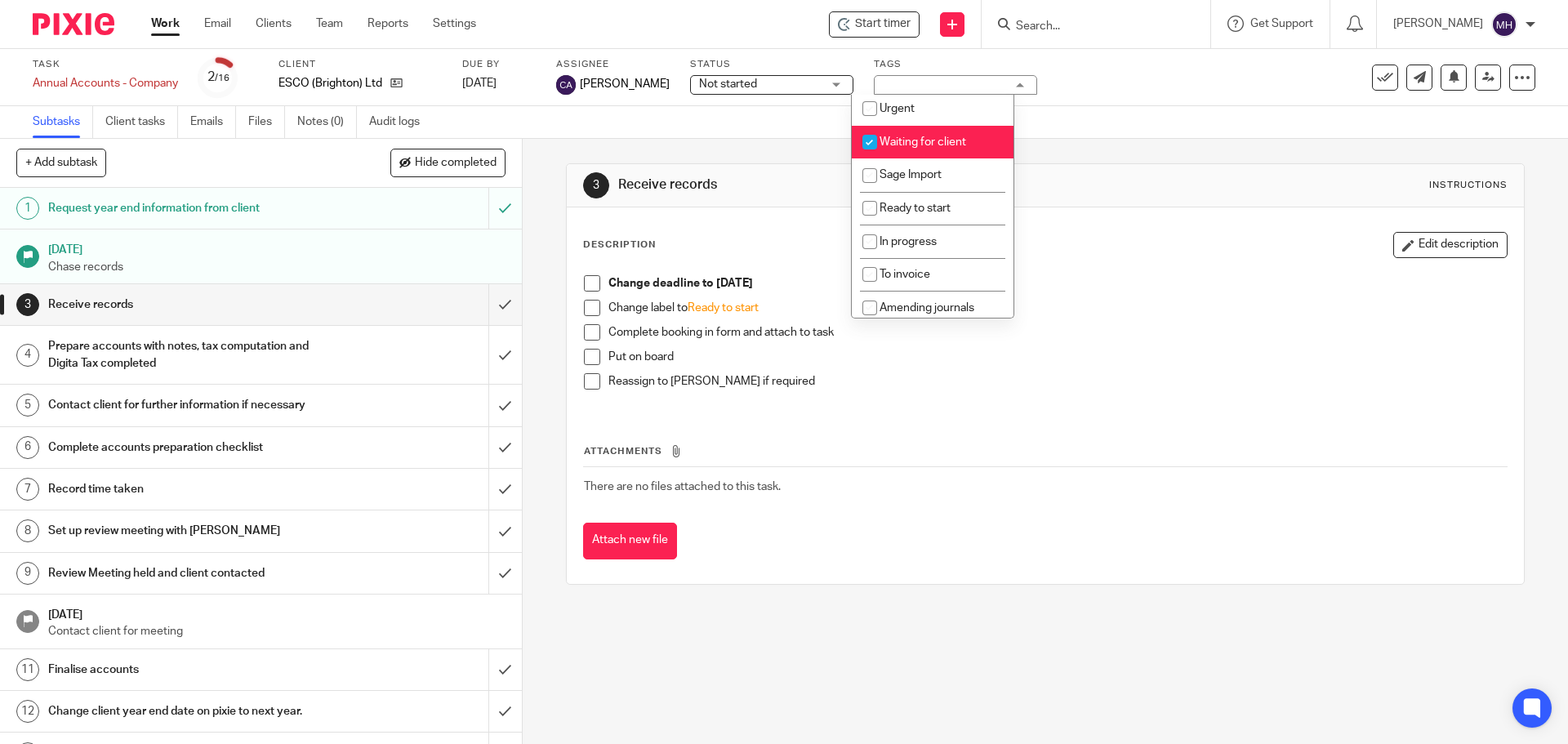
scroll to position [207, 0]
click at [952, 137] on span "Waiting for client" at bounding box center [923, 135] width 87 height 12
checkbox input "false"
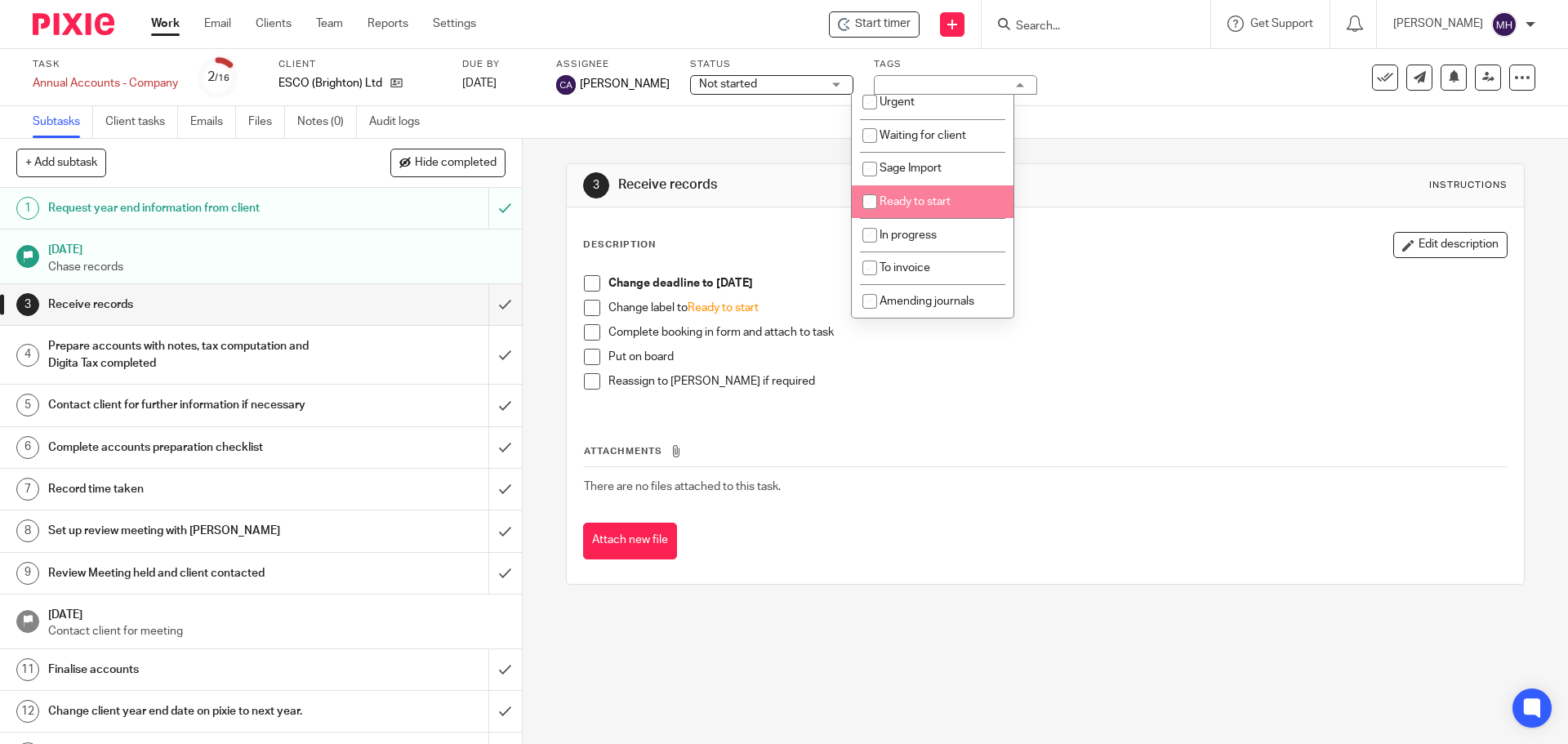
click at [956, 193] on li "Ready to start" at bounding box center [933, 202] width 162 height 34
checkbox input "true"
click at [588, 280] on span at bounding box center [592, 283] width 17 height 17
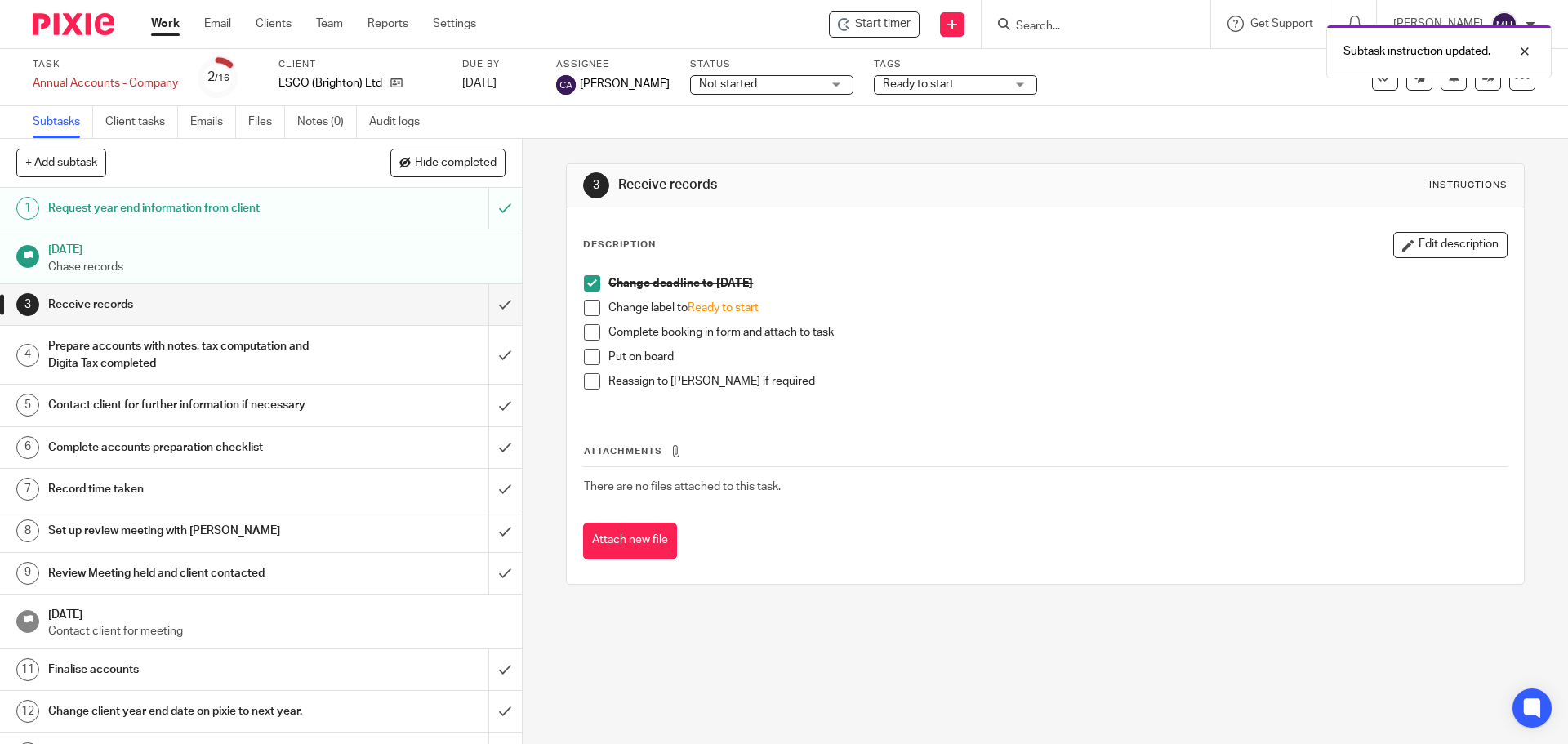
click at [588, 304] on span at bounding box center [592, 308] width 17 height 17
click at [586, 328] on span at bounding box center [592, 333] width 17 height 17
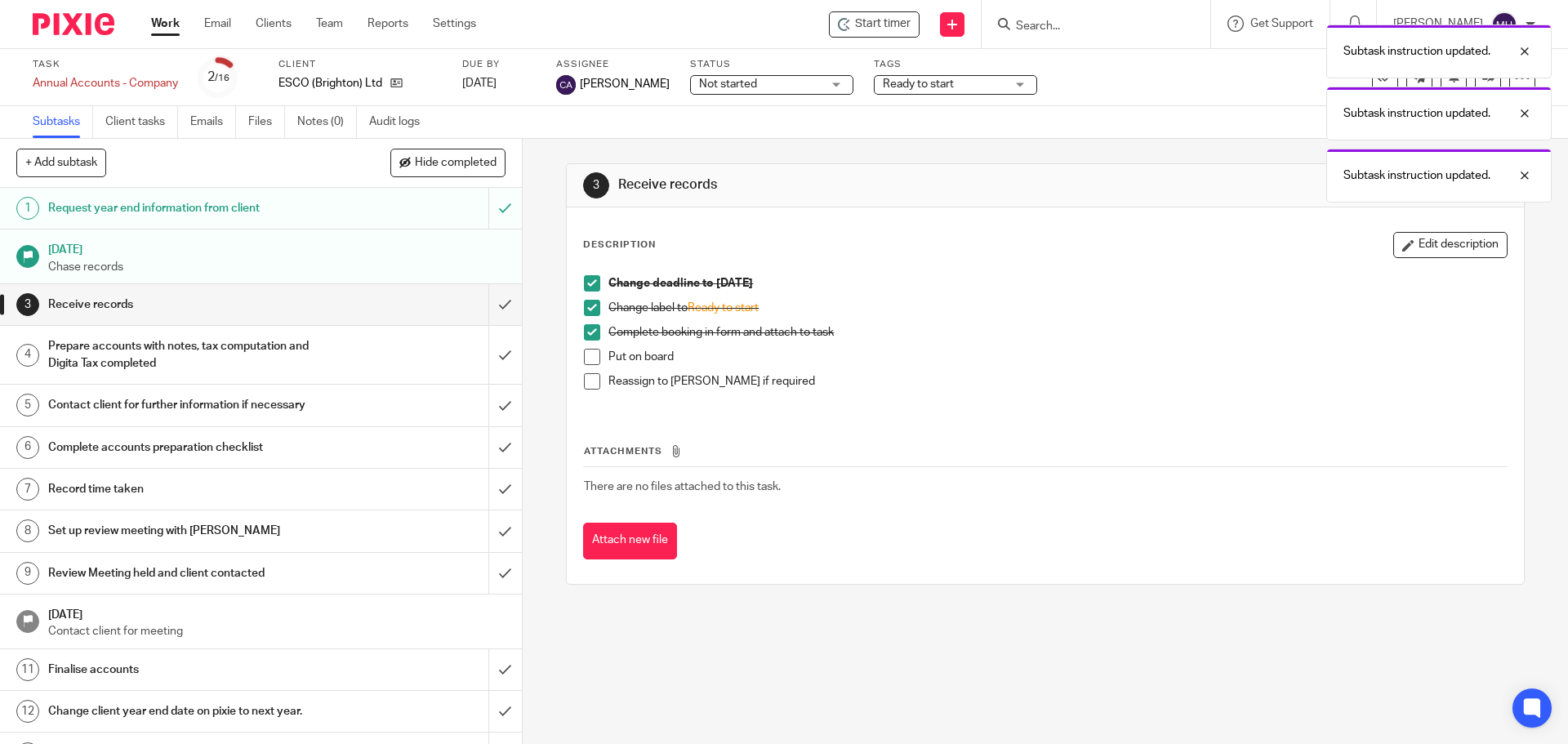
drag, startPoint x: 587, startPoint y: 348, endPoint x: 588, endPoint y: 372, distance: 24.0
click at [587, 349] on span at bounding box center [592, 357] width 17 height 17
click at [588, 378] on span at bounding box center [592, 381] width 17 height 17
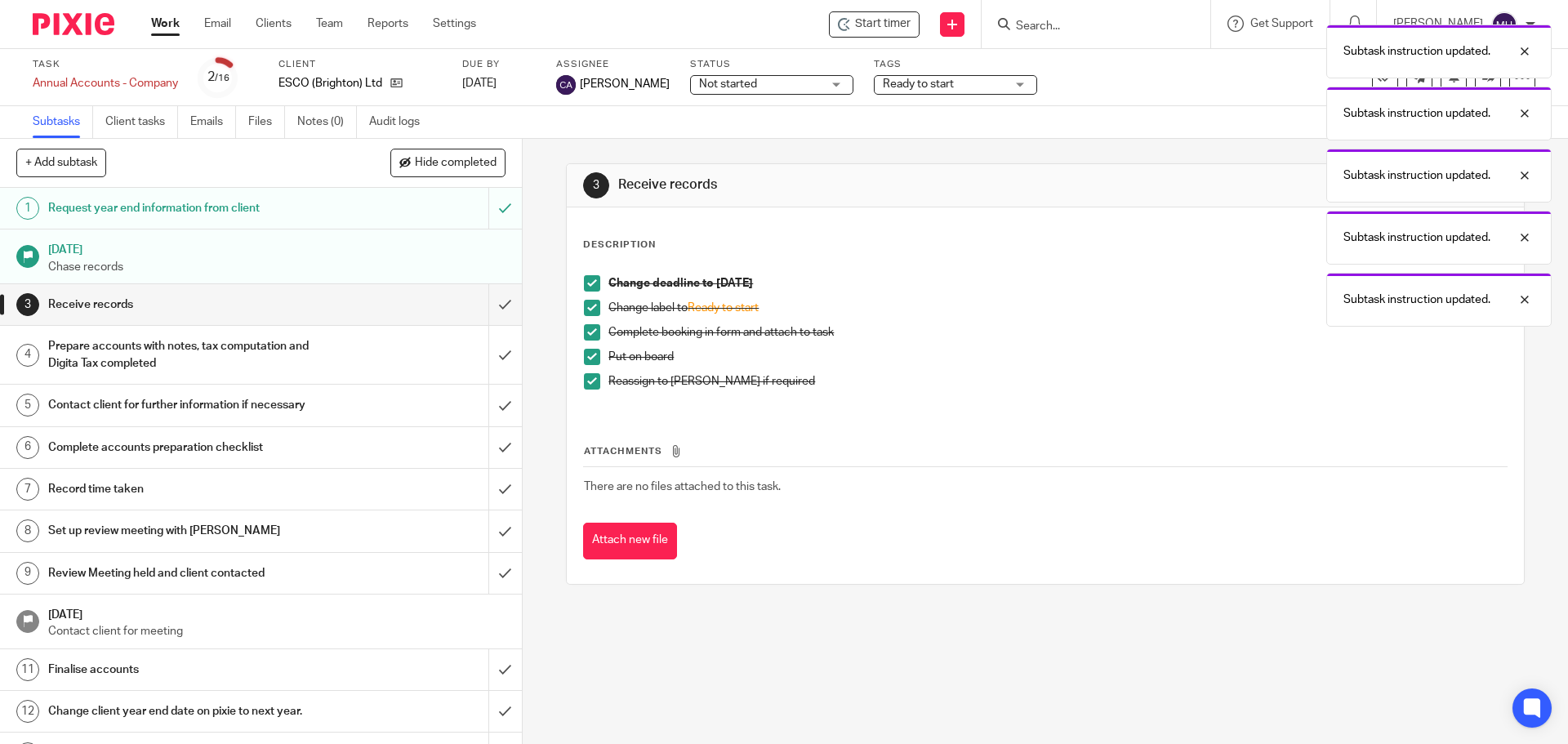
click at [623, 531] on button "Attach new file" at bounding box center [630, 541] width 94 height 37
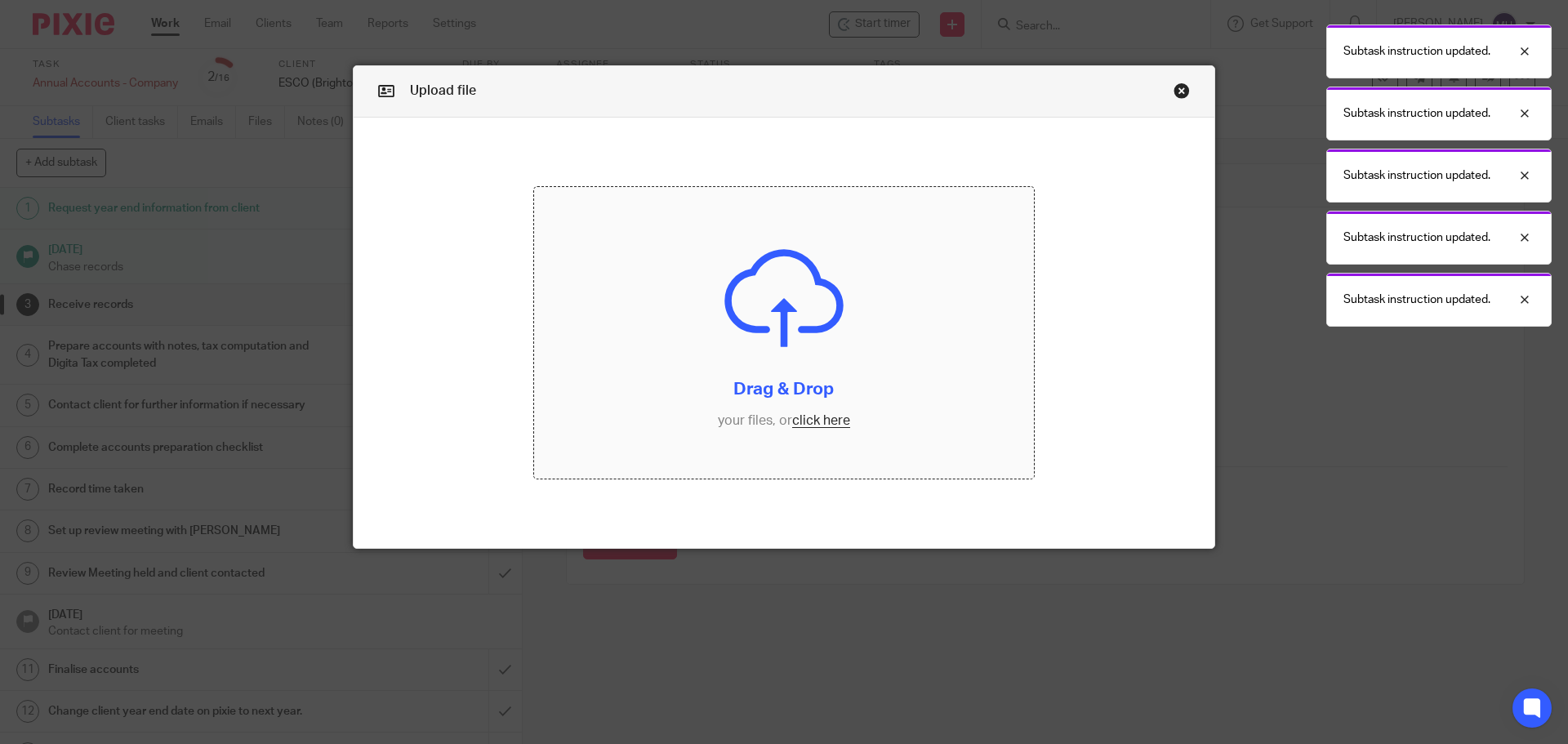
click at [835, 412] on input "file" at bounding box center [784, 334] width 500 height 292
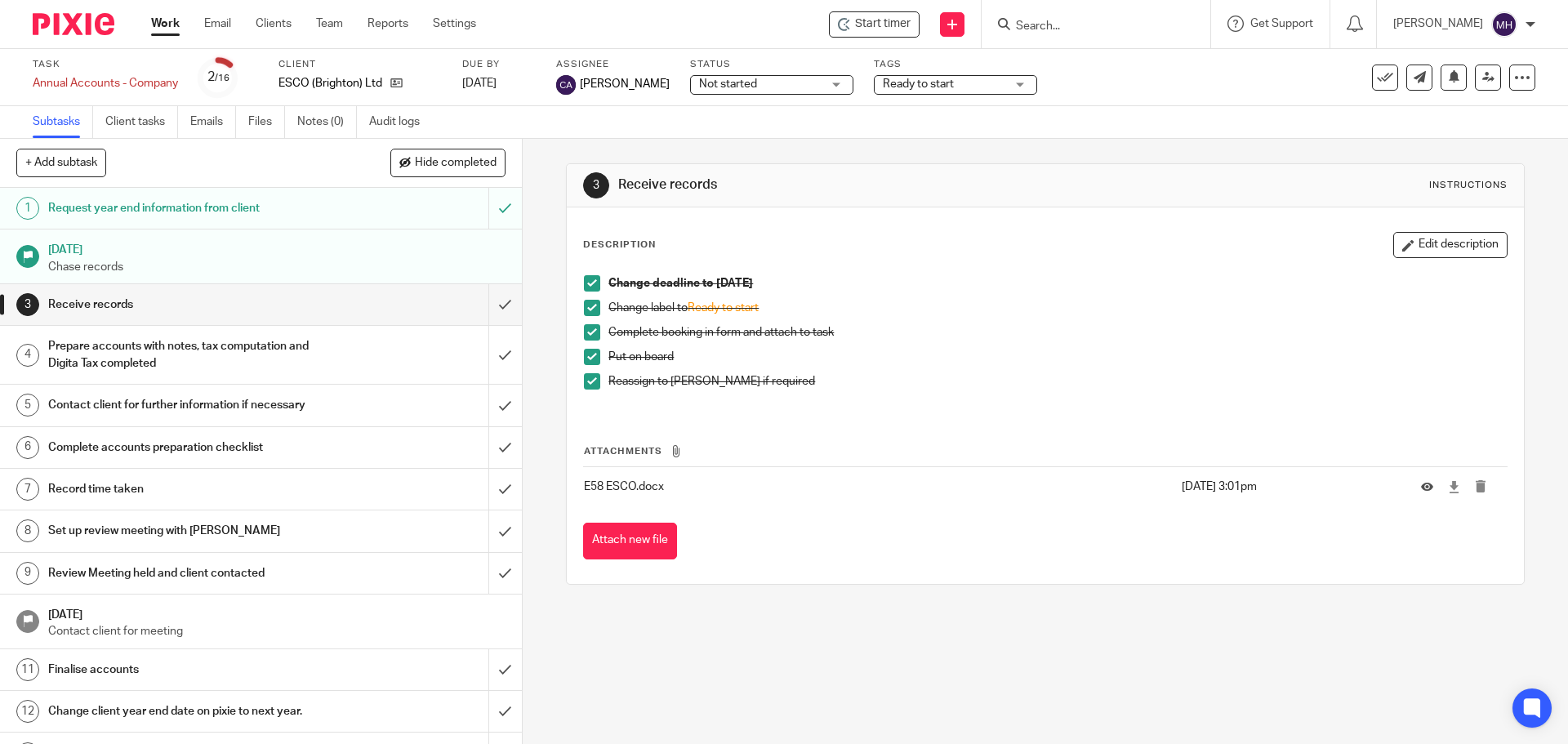
click at [168, 23] on link "Work" at bounding box center [165, 24] width 29 height 17
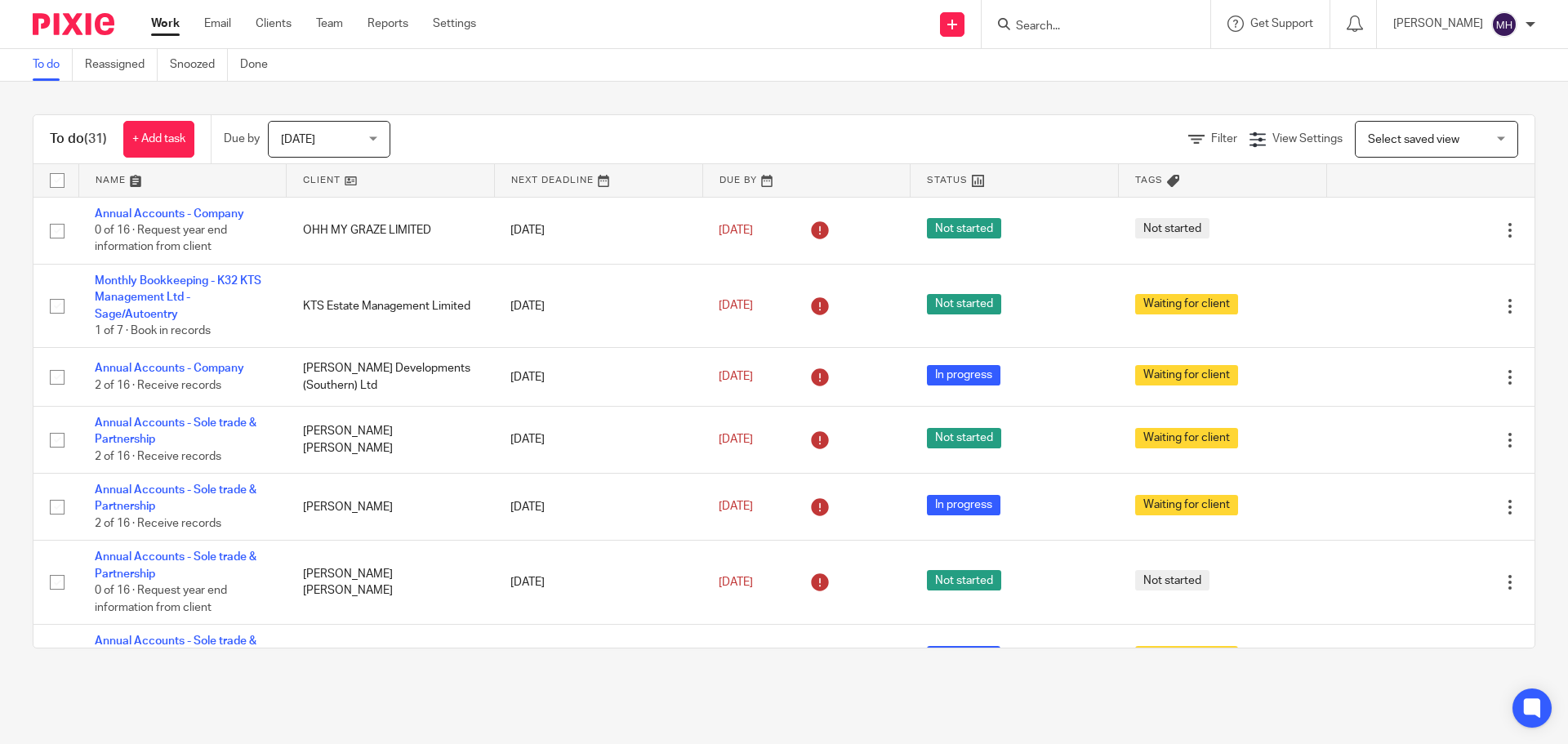
click at [155, 26] on link "Work" at bounding box center [165, 24] width 29 height 17
